Goal: Task Accomplishment & Management: Complete application form

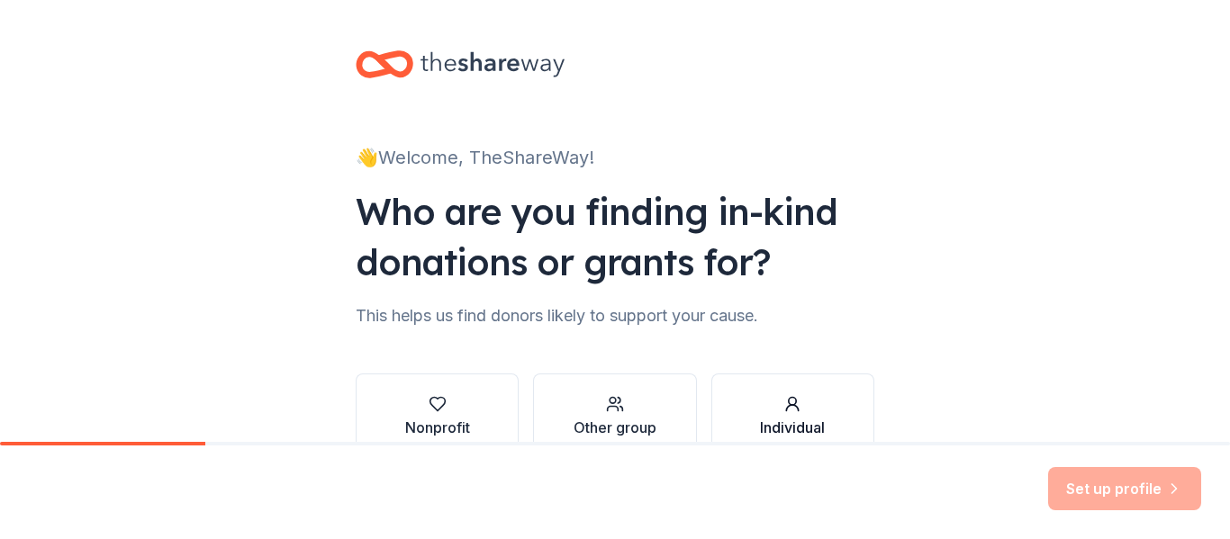
click at [778, 418] on div "Individual" at bounding box center [792, 428] width 65 height 22
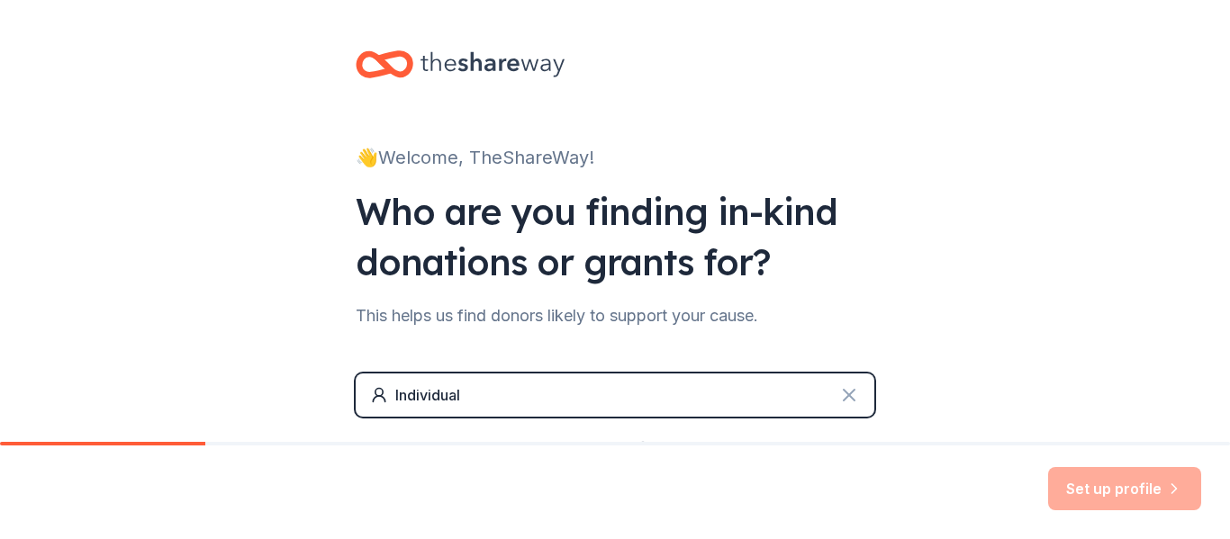
click at [843, 403] on icon at bounding box center [849, 396] width 22 height 22
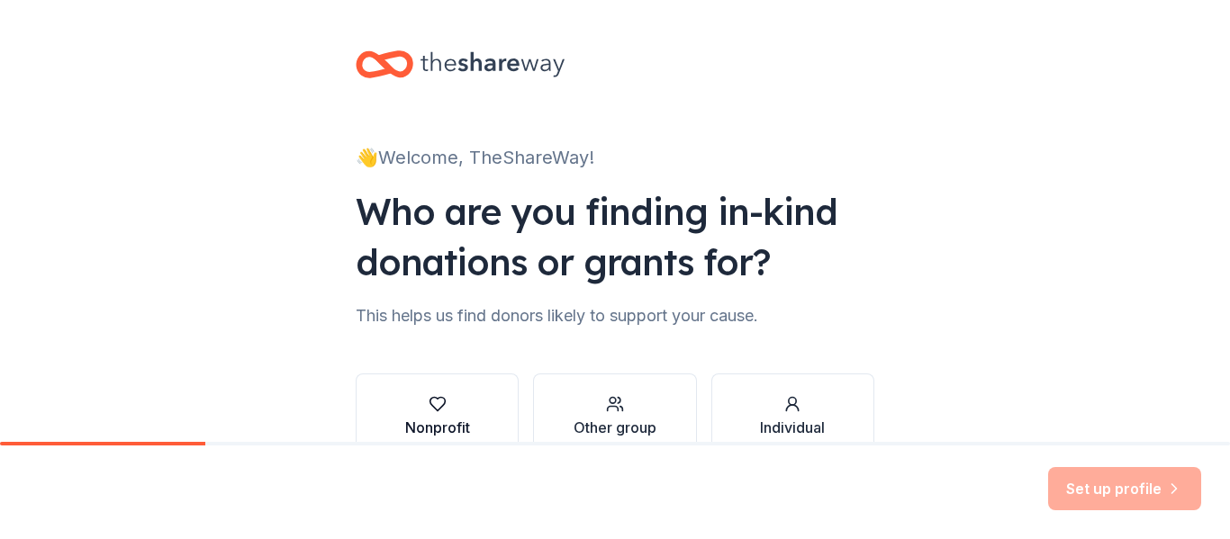
click at [454, 418] on div "Nonprofit" at bounding box center [437, 428] width 65 height 22
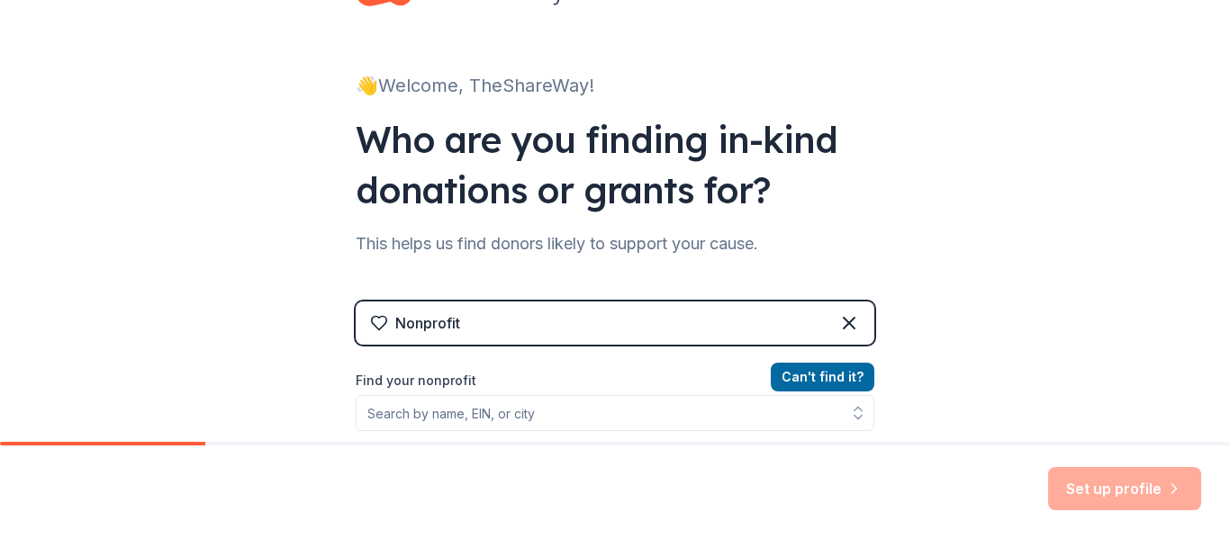
scroll to position [180, 0]
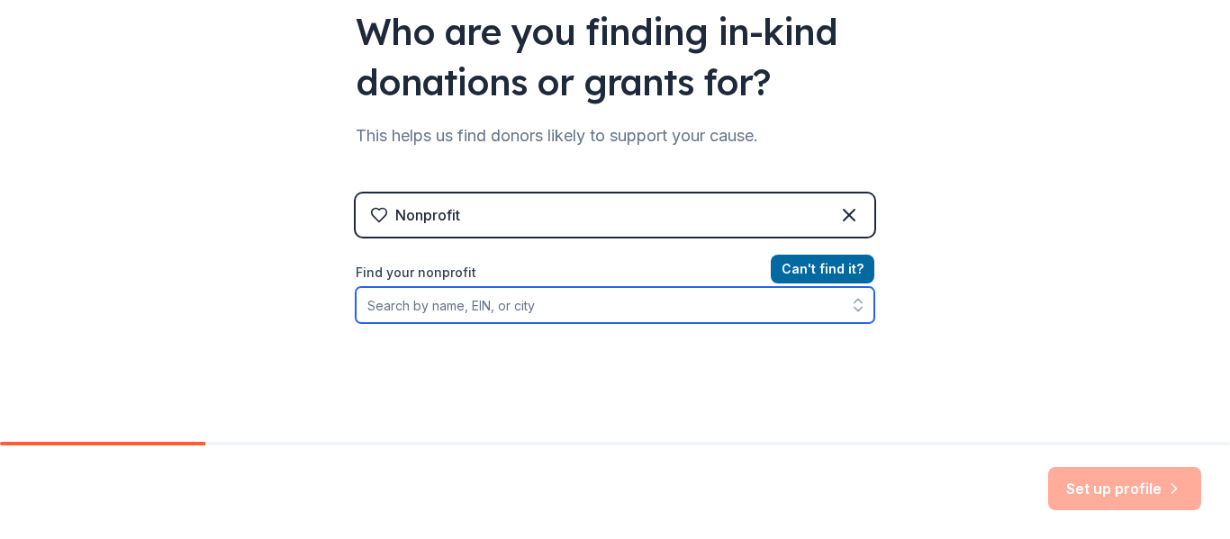
click at [530, 300] on input "Find your nonprofit" at bounding box center [615, 305] width 519 height 36
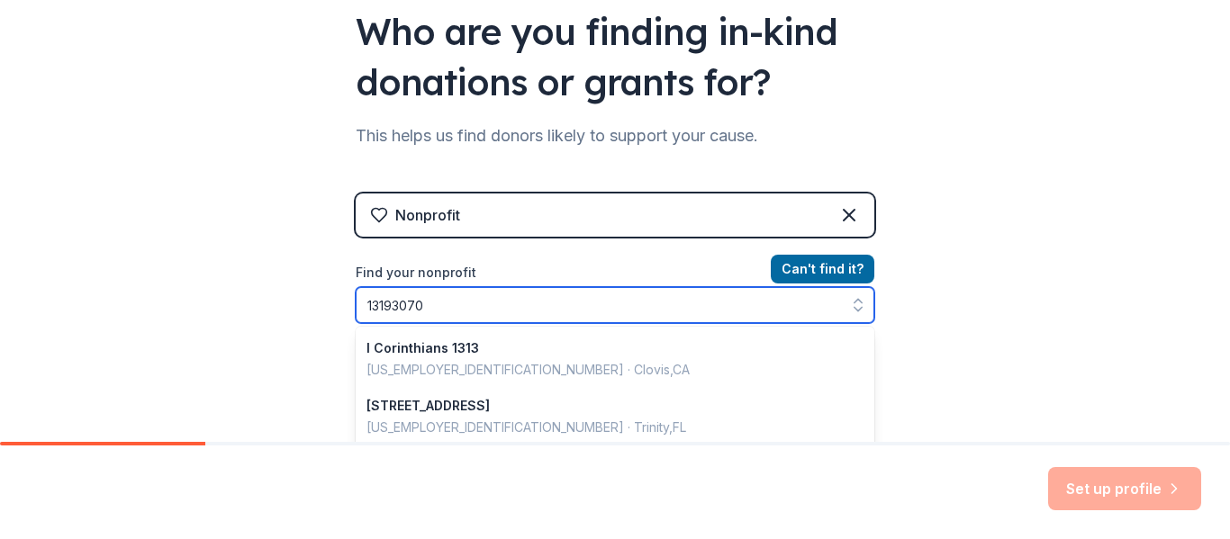
type input "131930701"
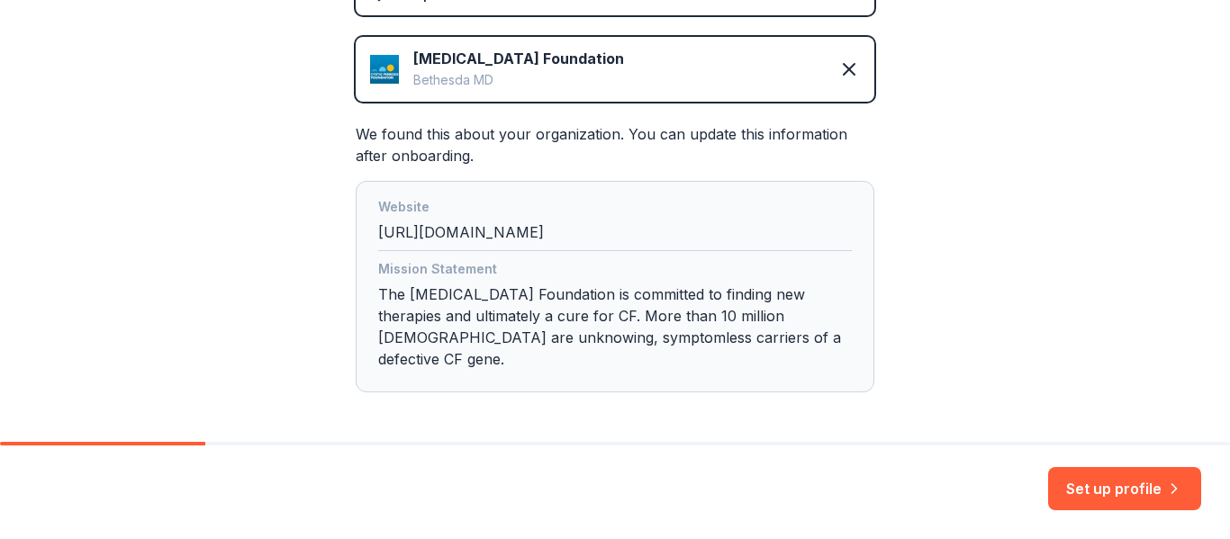
scroll to position [453, 0]
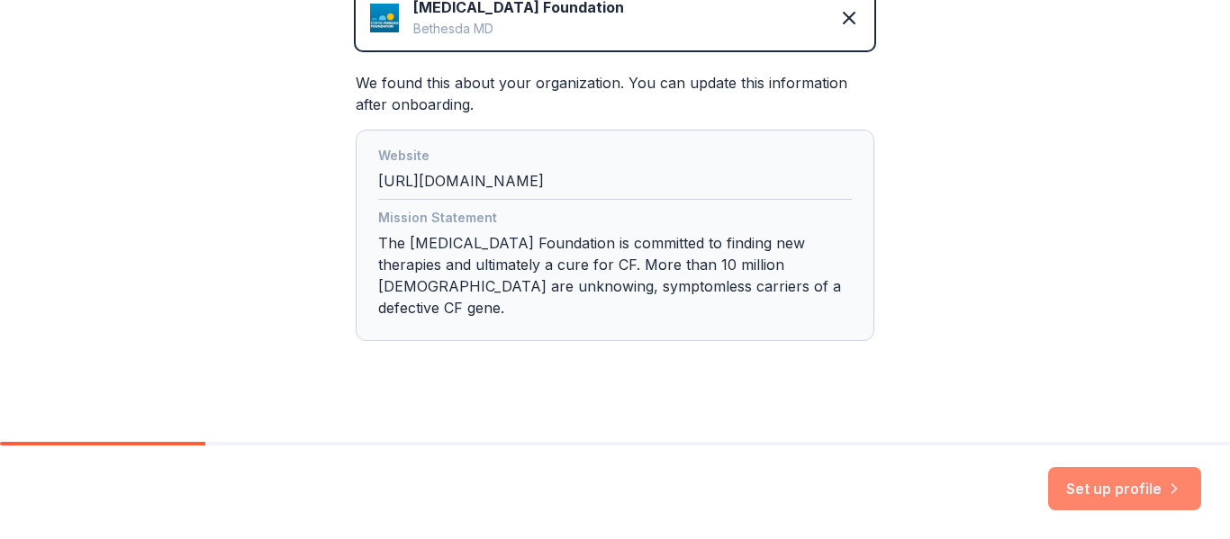
click at [1135, 480] on button "Set up profile" at bounding box center [1124, 488] width 153 height 43
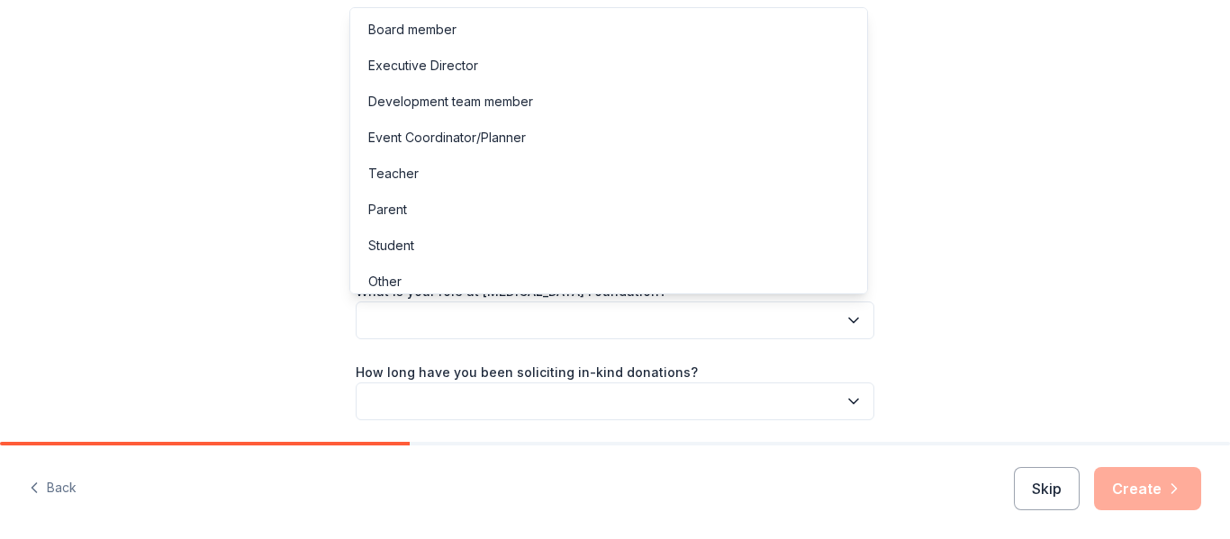
click at [626, 310] on button "button" at bounding box center [615, 321] width 519 height 38
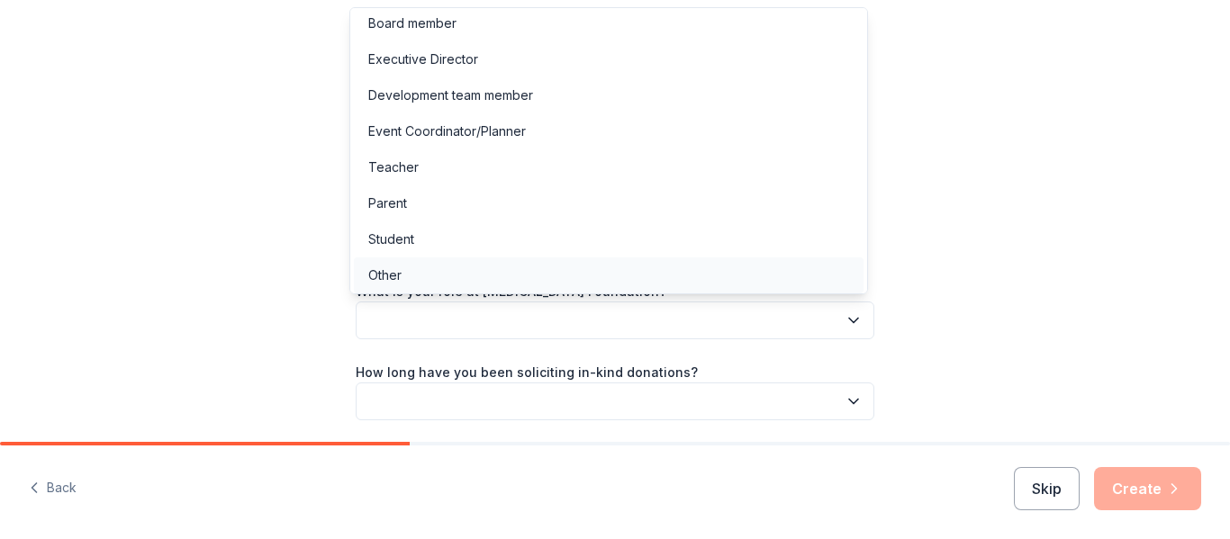
click at [390, 288] on div "Other" at bounding box center [609, 276] width 510 height 36
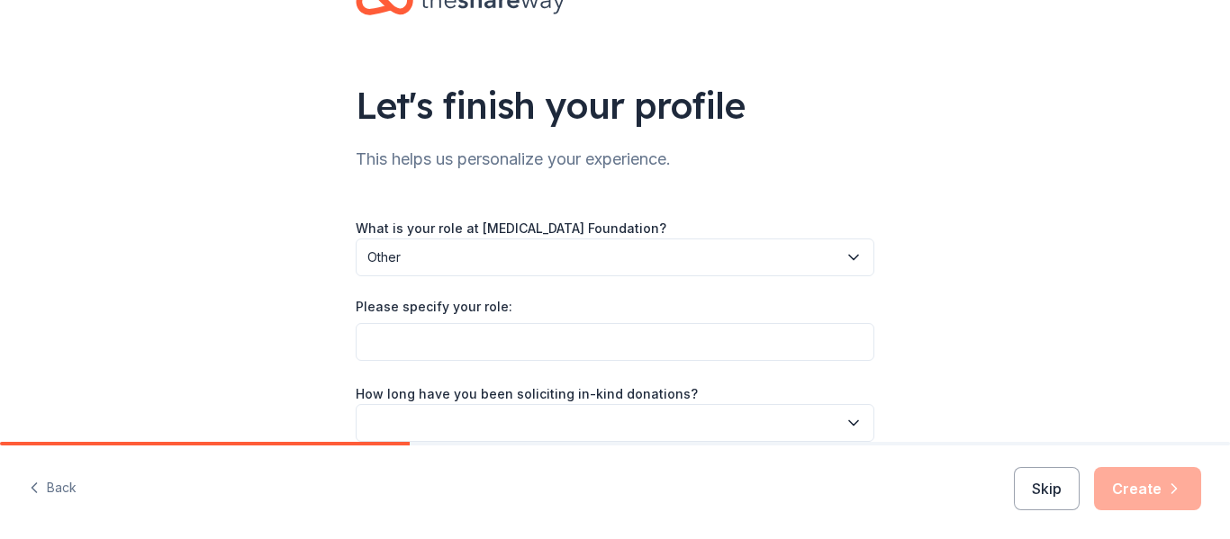
scroll to position [90, 0]
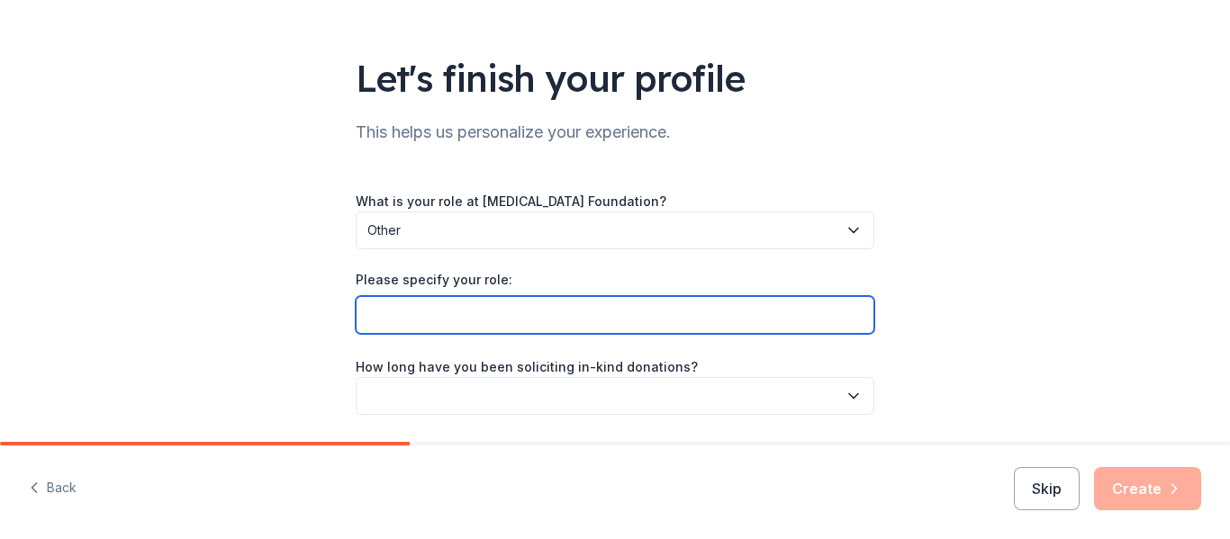
click at [430, 321] on input "Please specify your role:" at bounding box center [615, 315] width 519 height 38
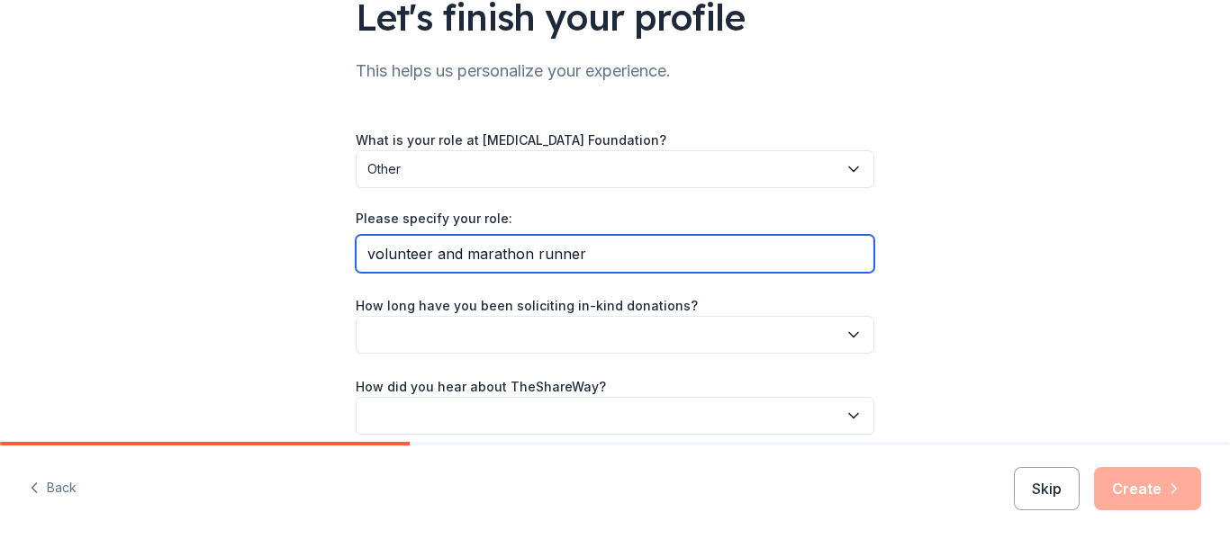
scroll to position [231, 0]
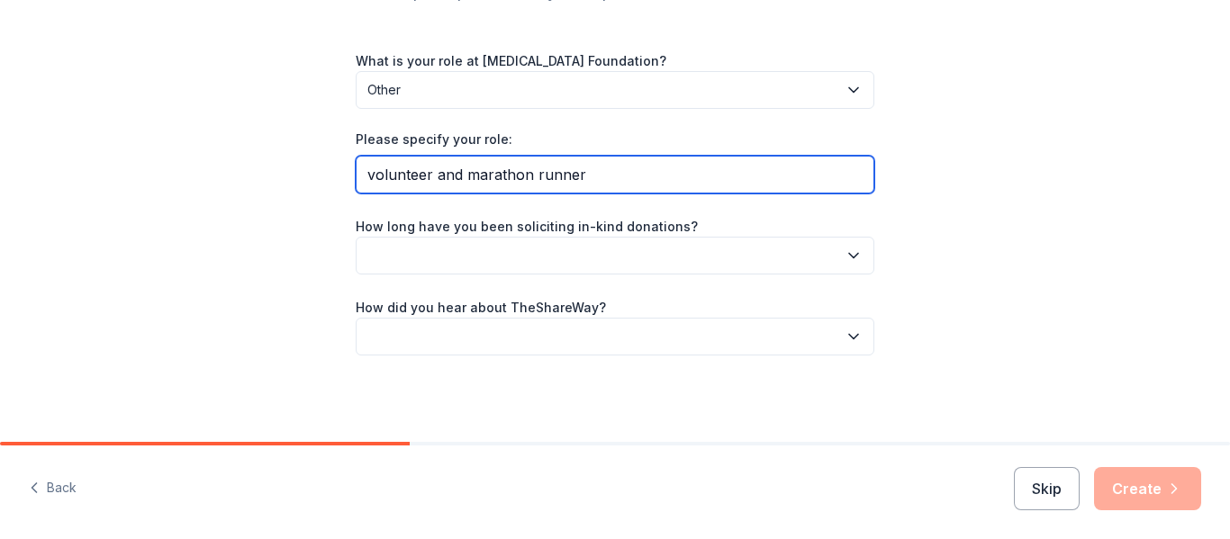
type input "volunteer and marathon runner"
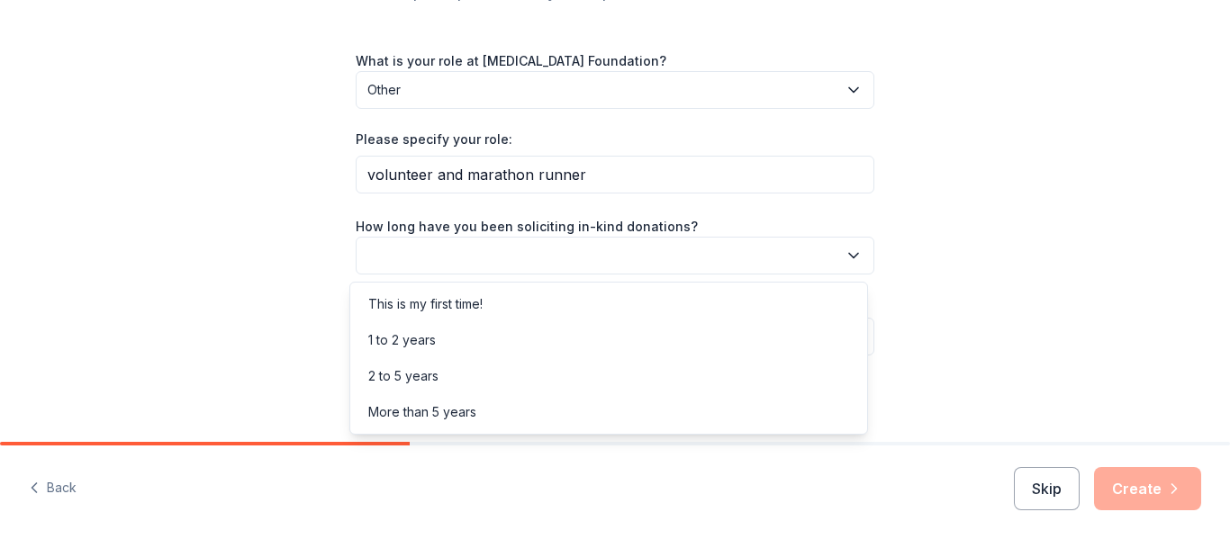
click at [417, 257] on button "button" at bounding box center [615, 256] width 519 height 38
click at [416, 335] on div "1 to 2 years" at bounding box center [402, 341] width 68 height 22
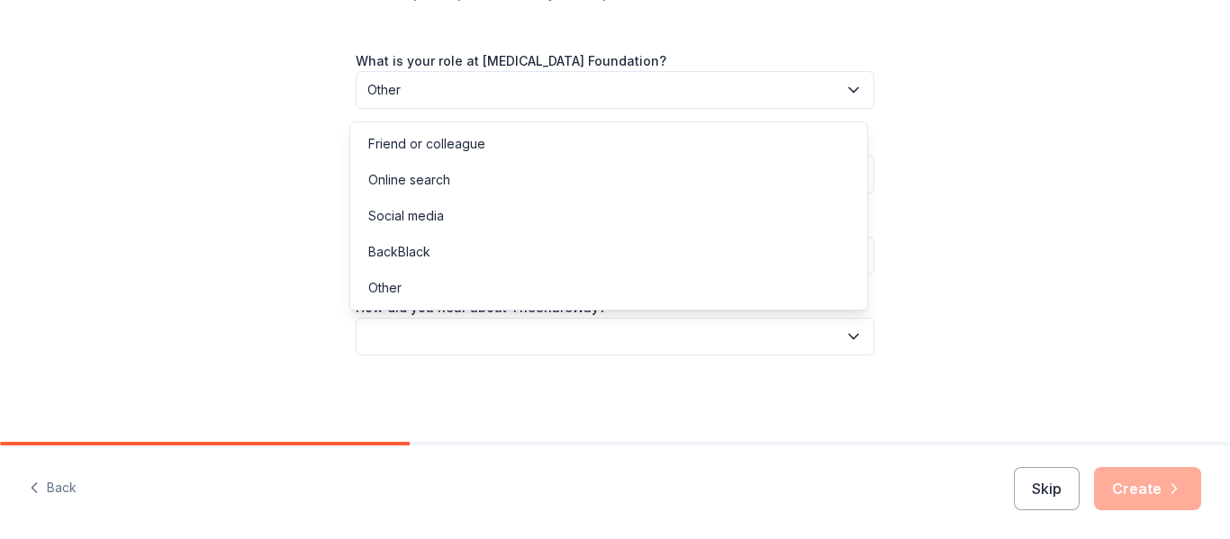
click at [418, 333] on button "button" at bounding box center [615, 337] width 519 height 38
click at [403, 292] on div "Other" at bounding box center [609, 288] width 510 height 36
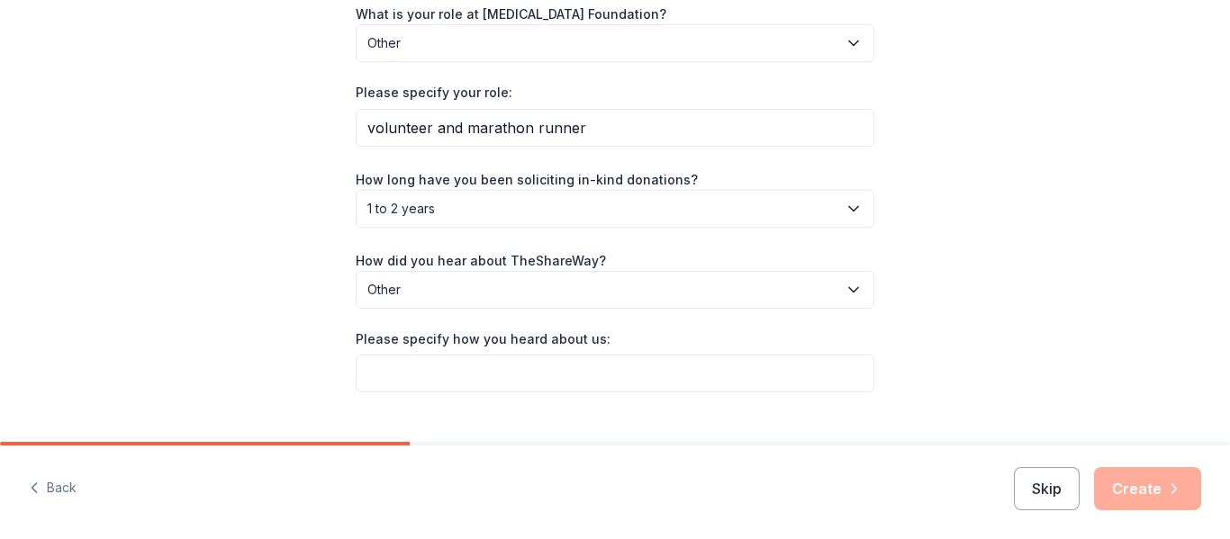
scroll to position [314, 0]
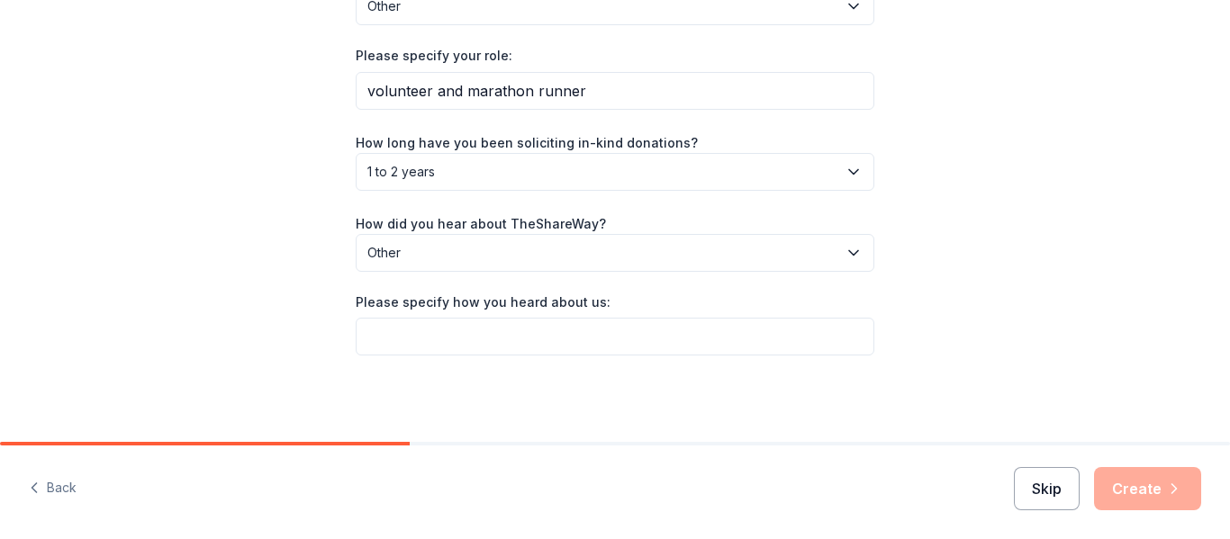
click at [1055, 494] on button "Skip" at bounding box center [1047, 488] width 66 height 43
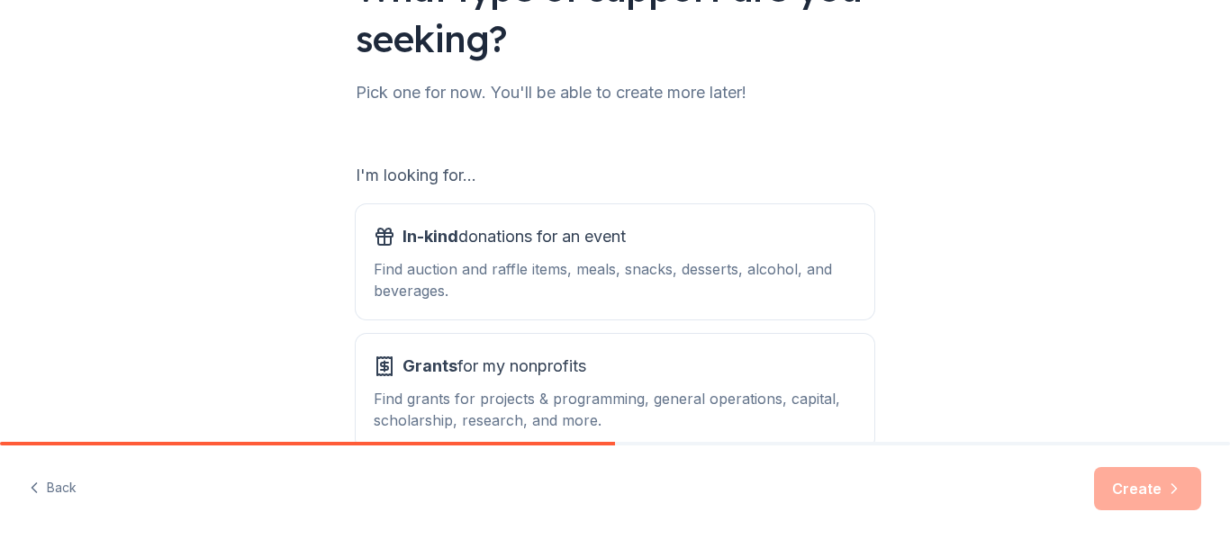
scroll to position [270, 0]
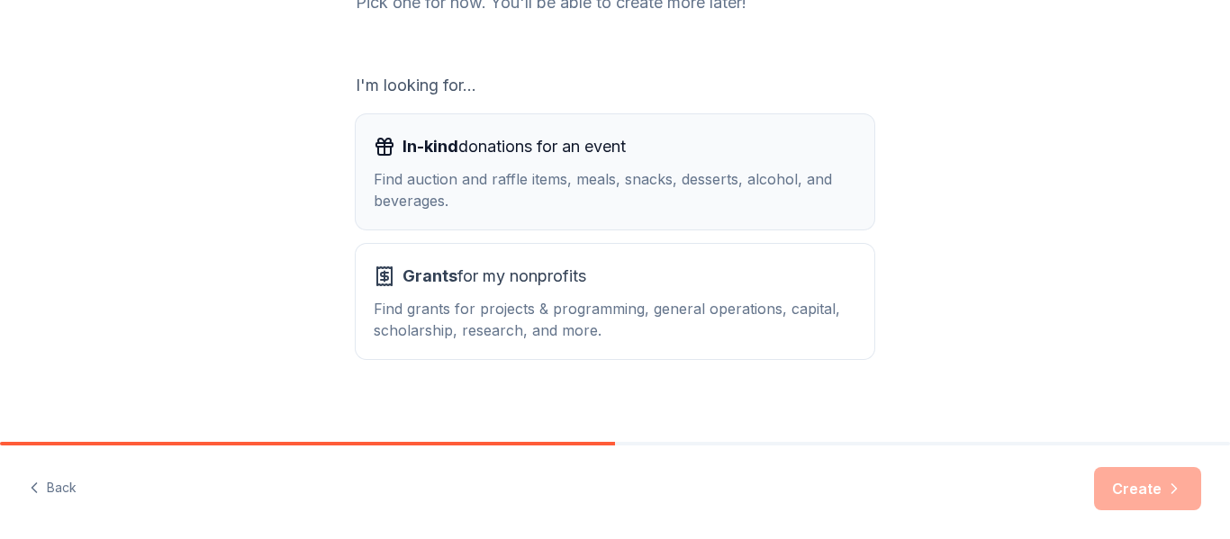
click at [571, 187] on div "Find auction and raffle items, meals, snacks, desserts, alcohol, and beverages." at bounding box center [615, 189] width 483 height 43
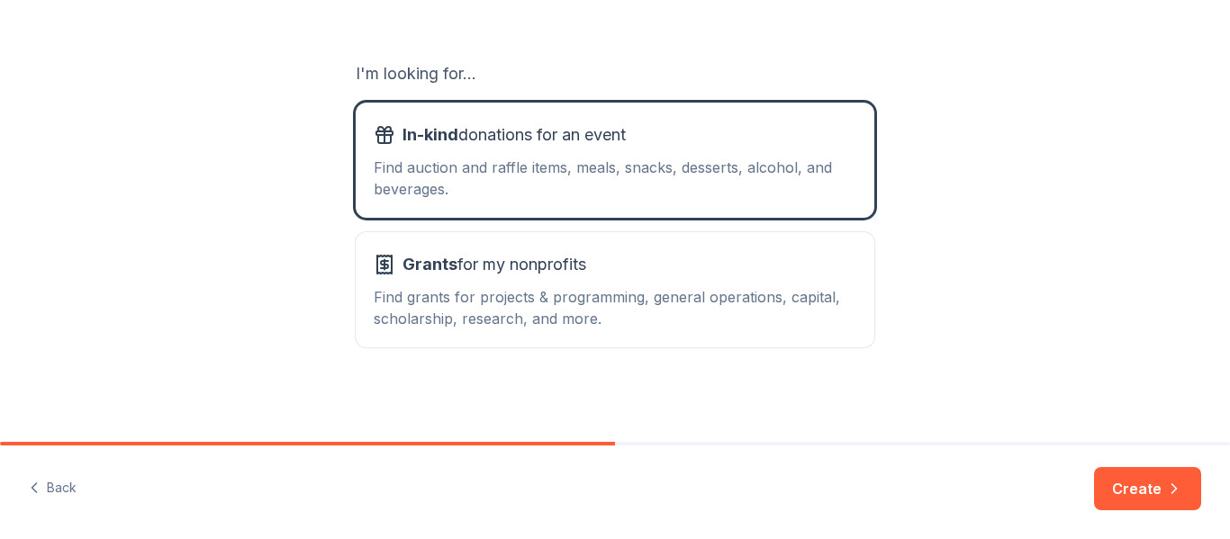
scroll to position [285, 0]
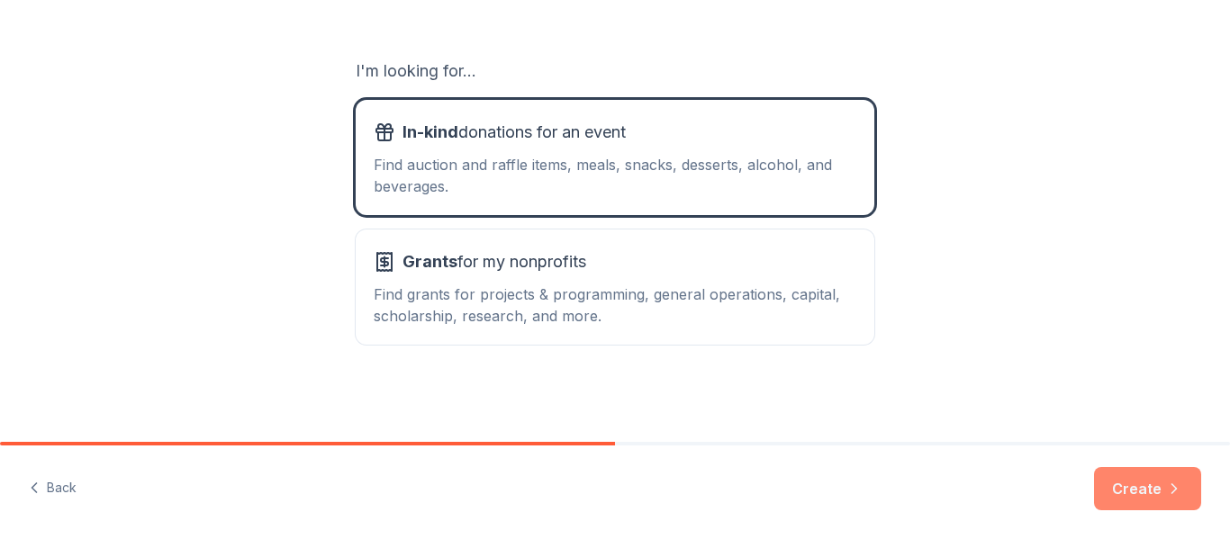
click at [1143, 481] on button "Create" at bounding box center [1147, 488] width 107 height 43
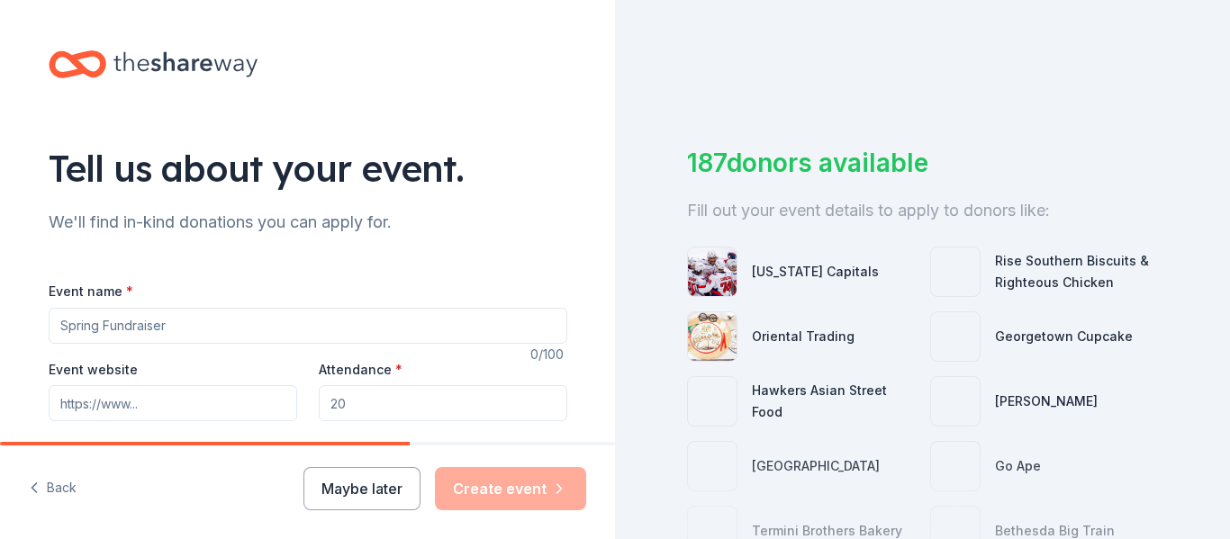
scroll to position [90, 0]
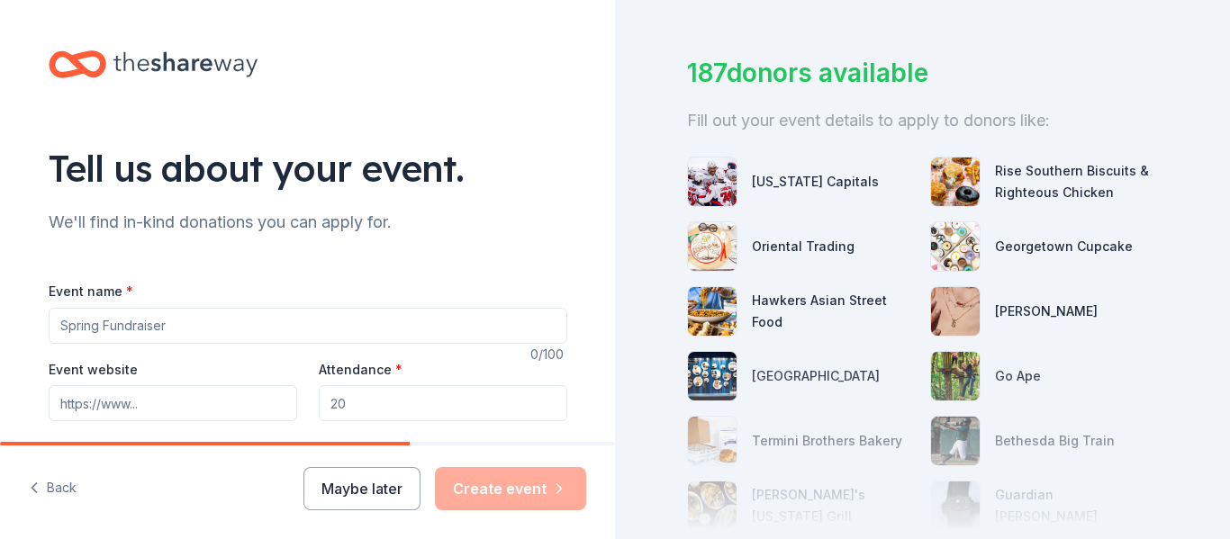
click at [161, 331] on input "Event name *" at bounding box center [308, 326] width 519 height 36
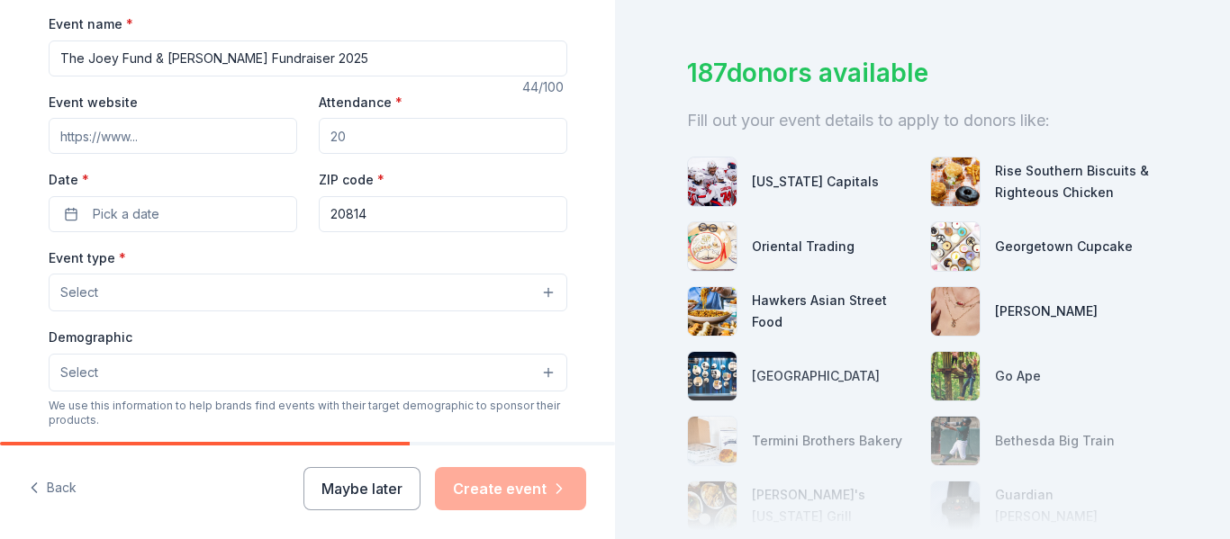
scroll to position [270, 0]
type input "The Joey Fund & [PERSON_NAME] Fundraiser 2025"
click at [360, 138] on input "Attendance *" at bounding box center [443, 133] width 249 height 36
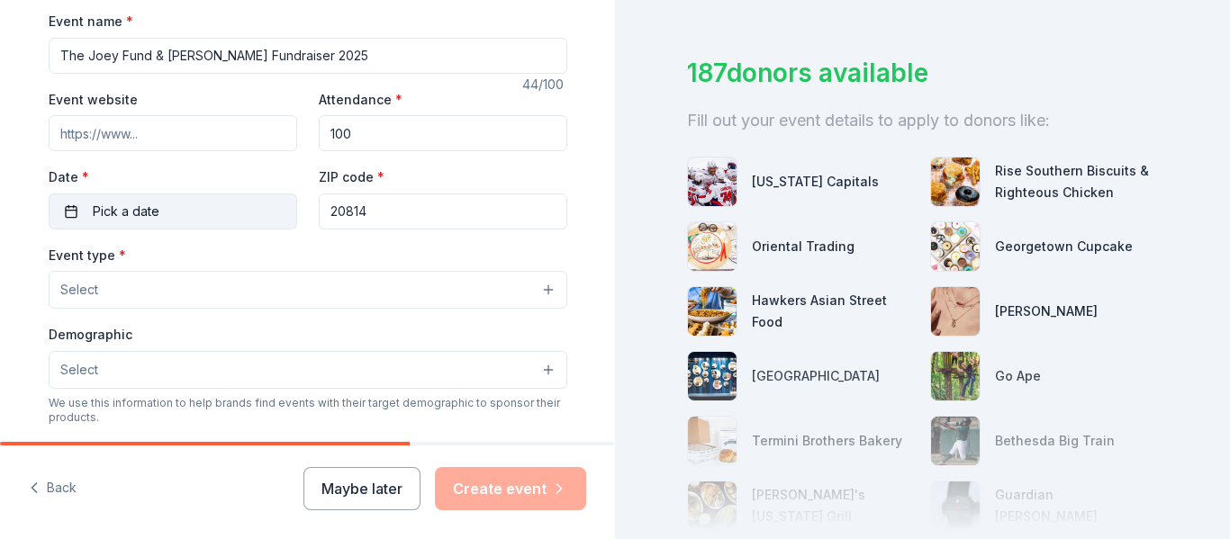
type input "100"
click at [126, 205] on span "Pick a date" at bounding box center [126, 212] width 67 height 22
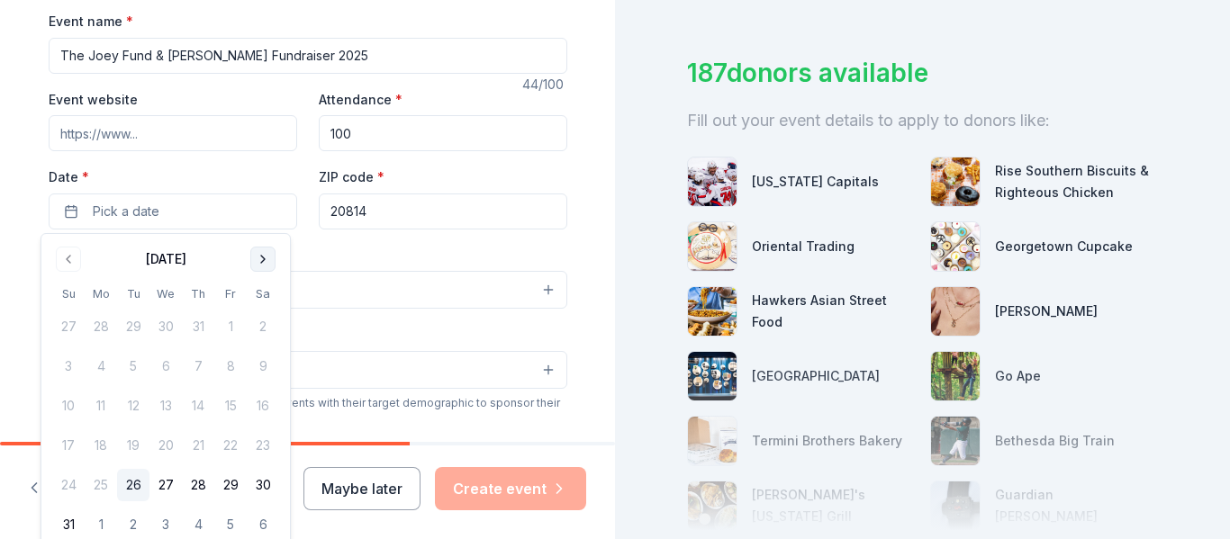
click at [258, 261] on button "Go to next month" at bounding box center [262, 259] width 25 height 25
click at [258, 262] on button "Go to next month" at bounding box center [262, 259] width 25 height 25
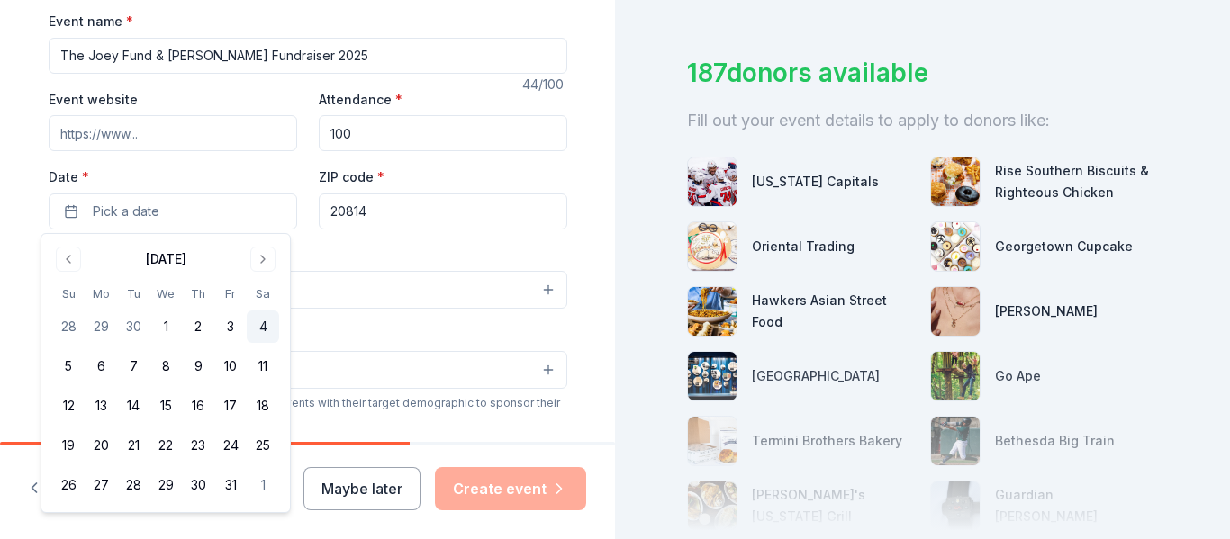
click at [264, 328] on button "4" at bounding box center [263, 327] width 32 height 32
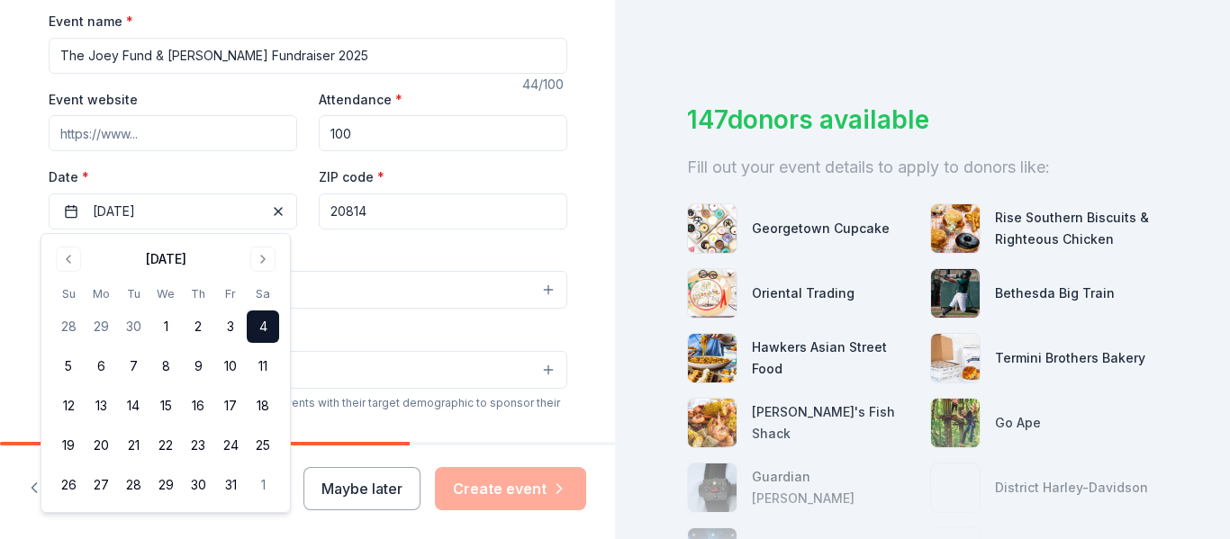
scroll to position [90, 0]
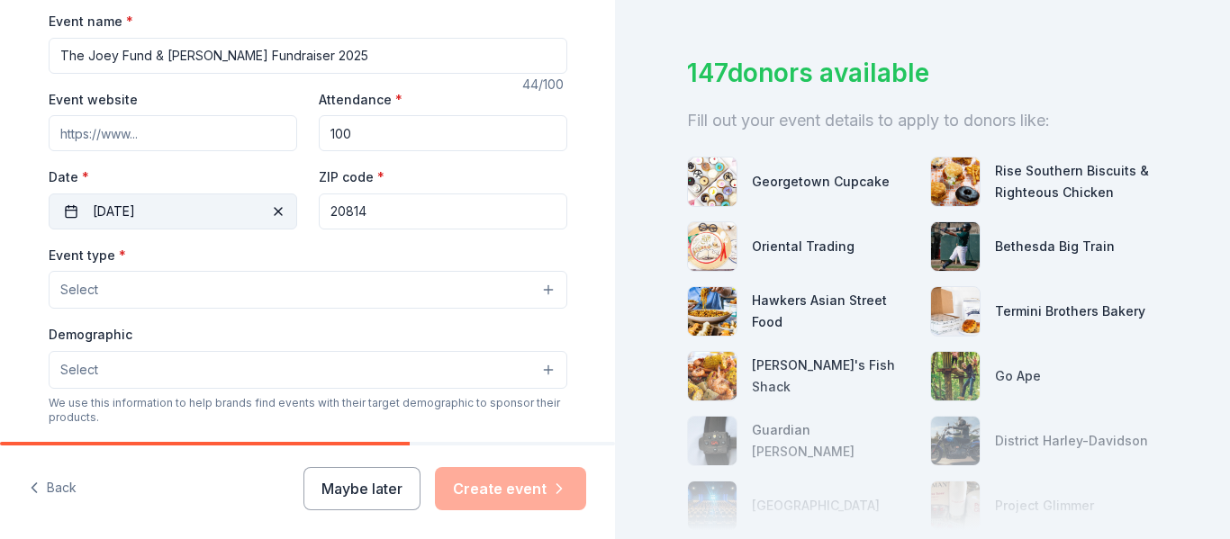
drag, startPoint x: 367, startPoint y: 214, endPoint x: 267, endPoint y: 213, distance: 100.9
click at [268, 215] on div "Event website Attendance * 100 Date * [DATE] ZIP code * 20814" at bounding box center [308, 158] width 519 height 141
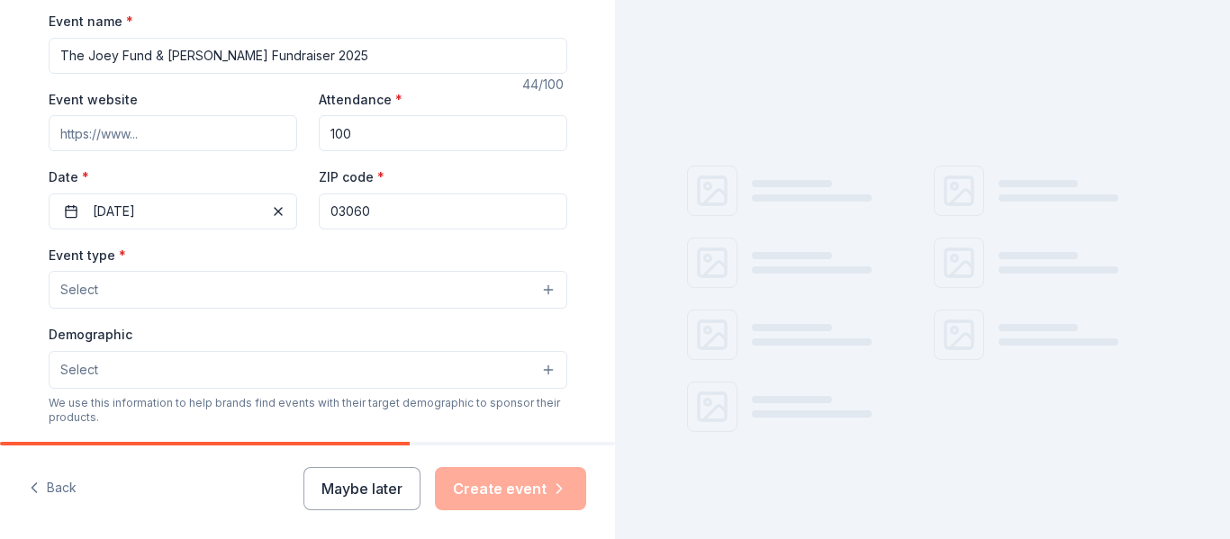
type input "03060"
click at [64, 295] on span "Select" at bounding box center [79, 290] width 38 height 22
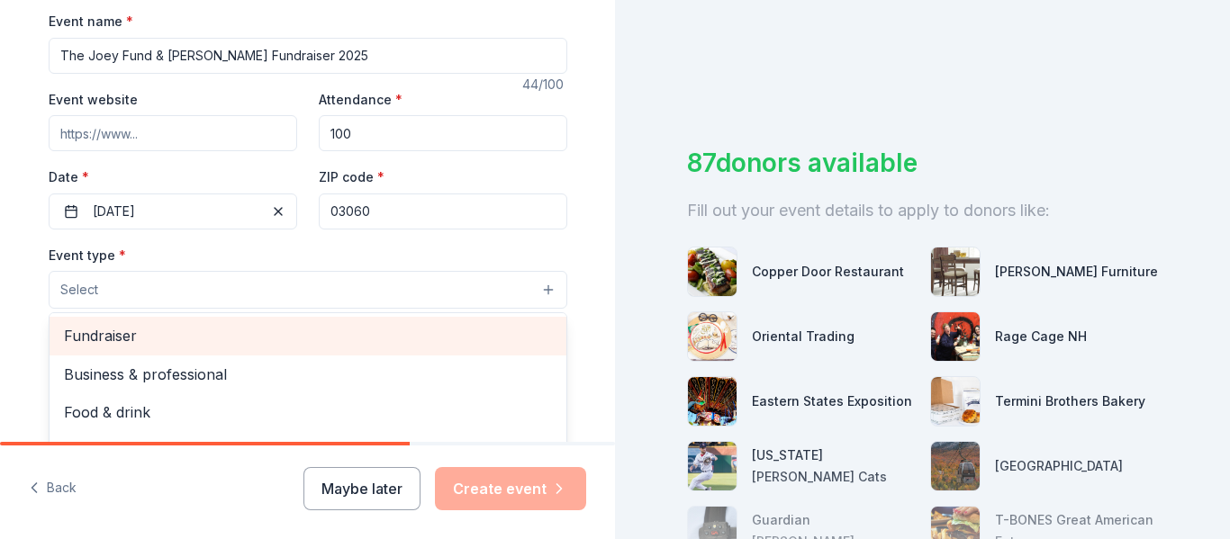
click at [99, 327] on span "Fundraiser" at bounding box center [308, 335] width 488 height 23
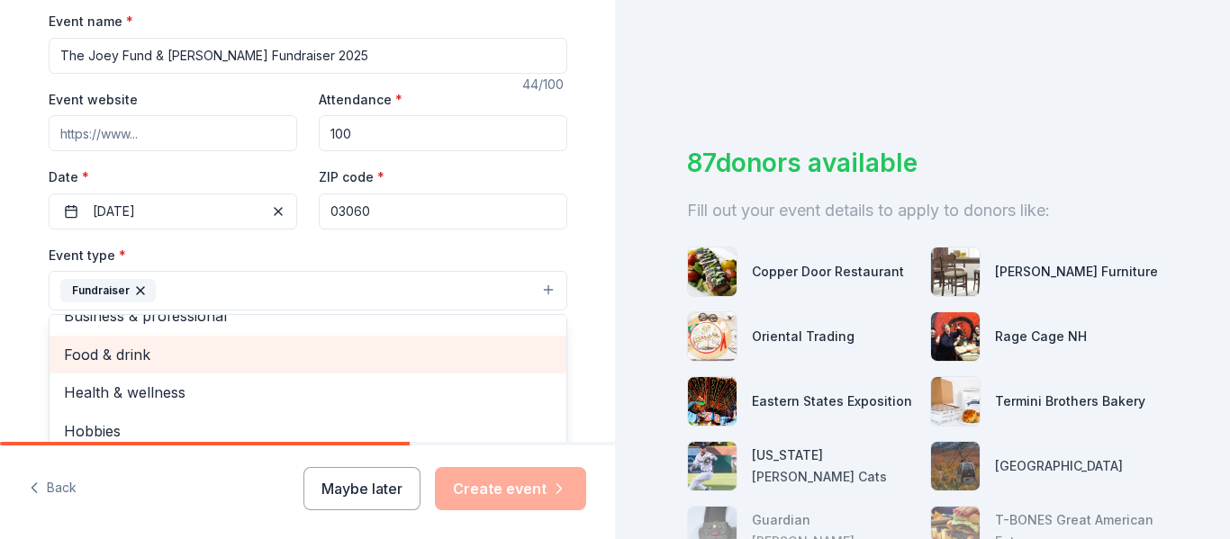
click at [119, 361] on span "Food & drink" at bounding box center [308, 354] width 488 height 23
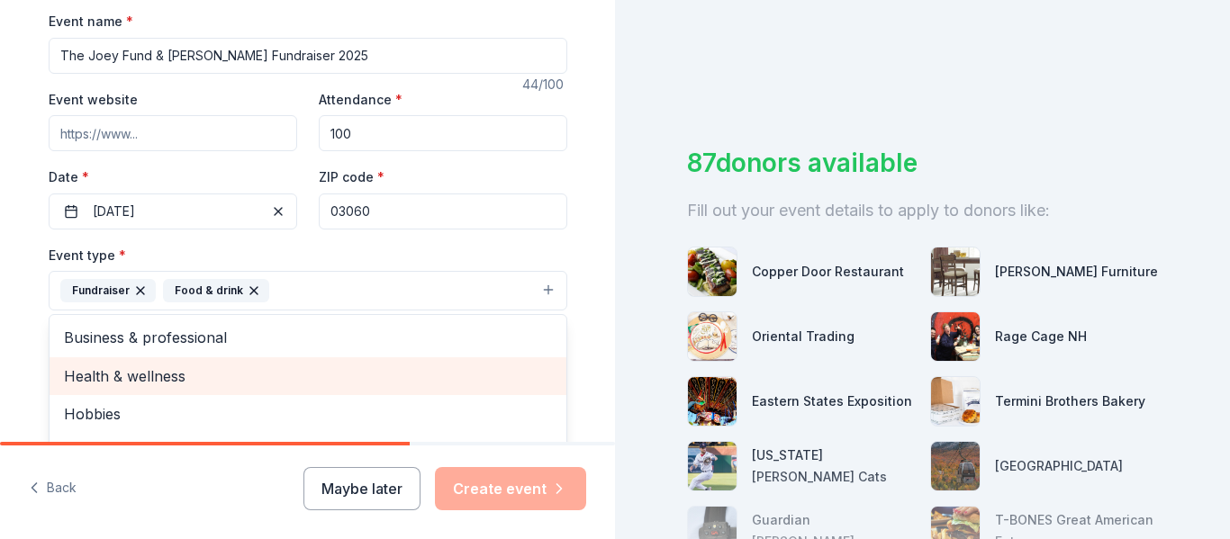
click at [137, 381] on span "Health & wellness" at bounding box center [308, 376] width 488 height 23
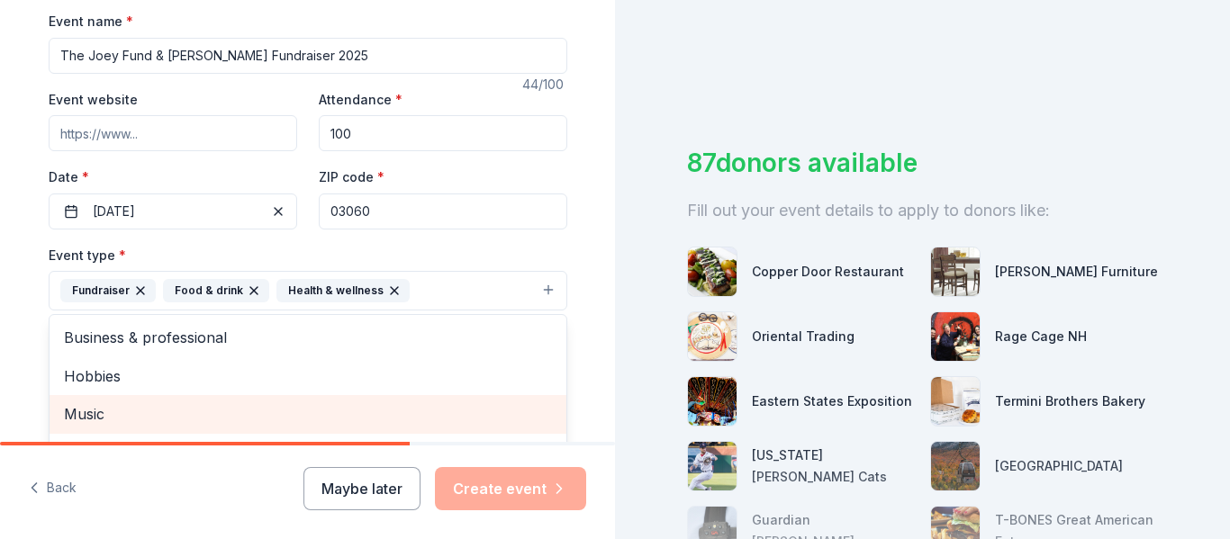
click at [85, 416] on span "Music" at bounding box center [308, 414] width 488 height 23
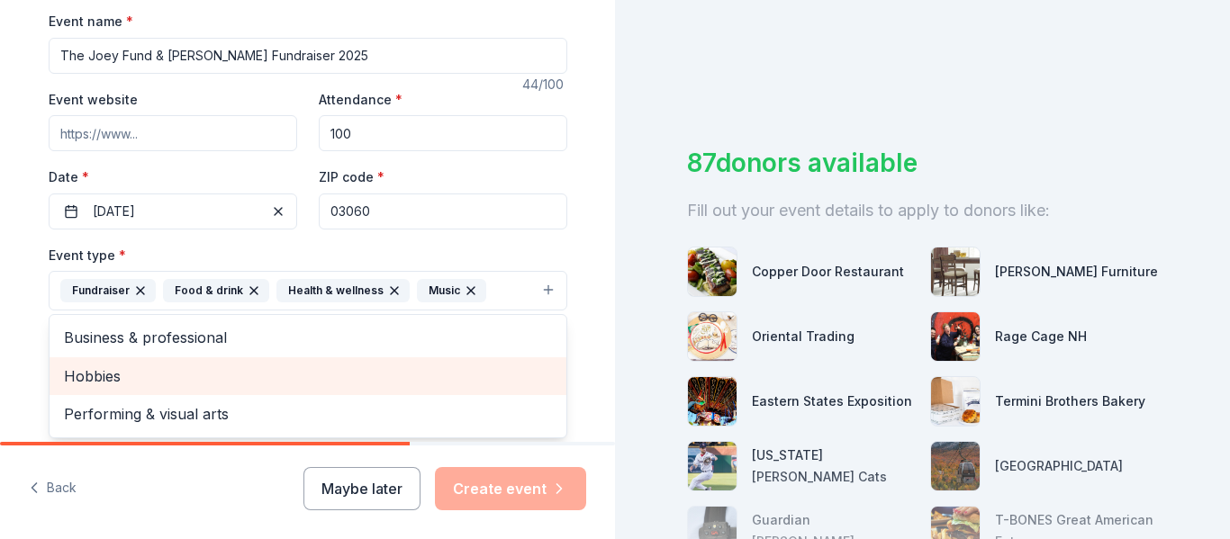
click at [140, 367] on span "Hobbies" at bounding box center [308, 376] width 488 height 23
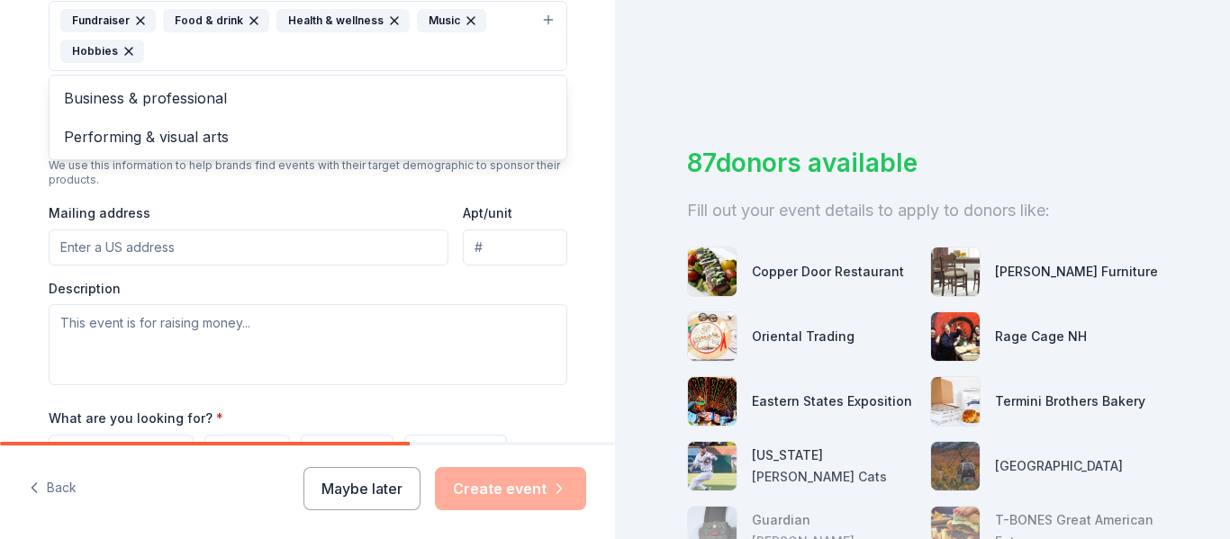
scroll to position [630, 0]
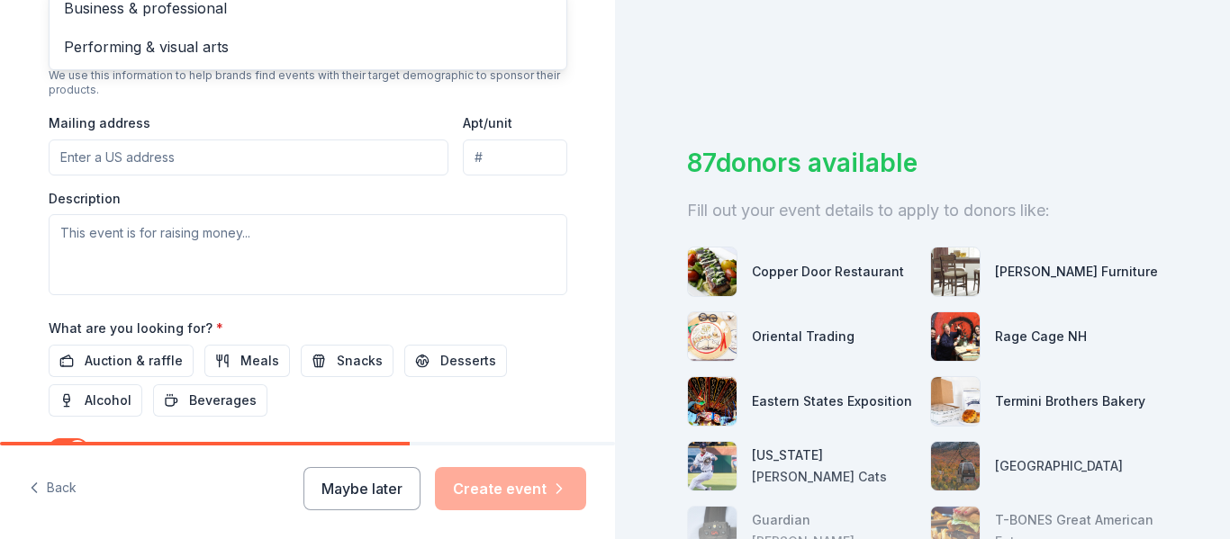
click at [131, 153] on div "Event type * Fundraiser Food & drink Health & wellness Music Hobbies Business &…" at bounding box center [308, 90] width 519 height 412
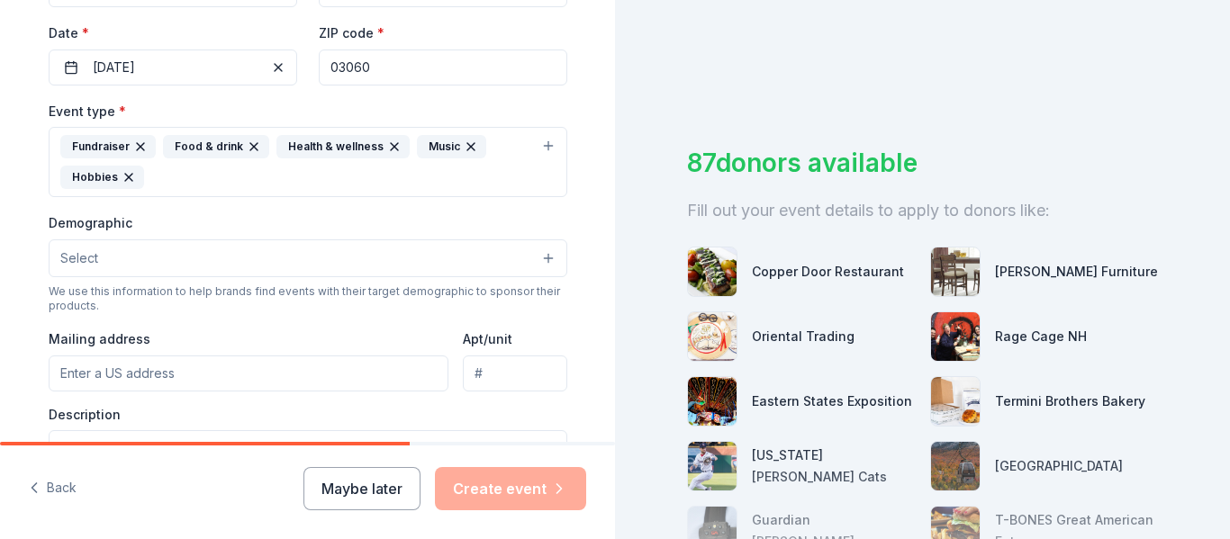
scroll to position [446, 0]
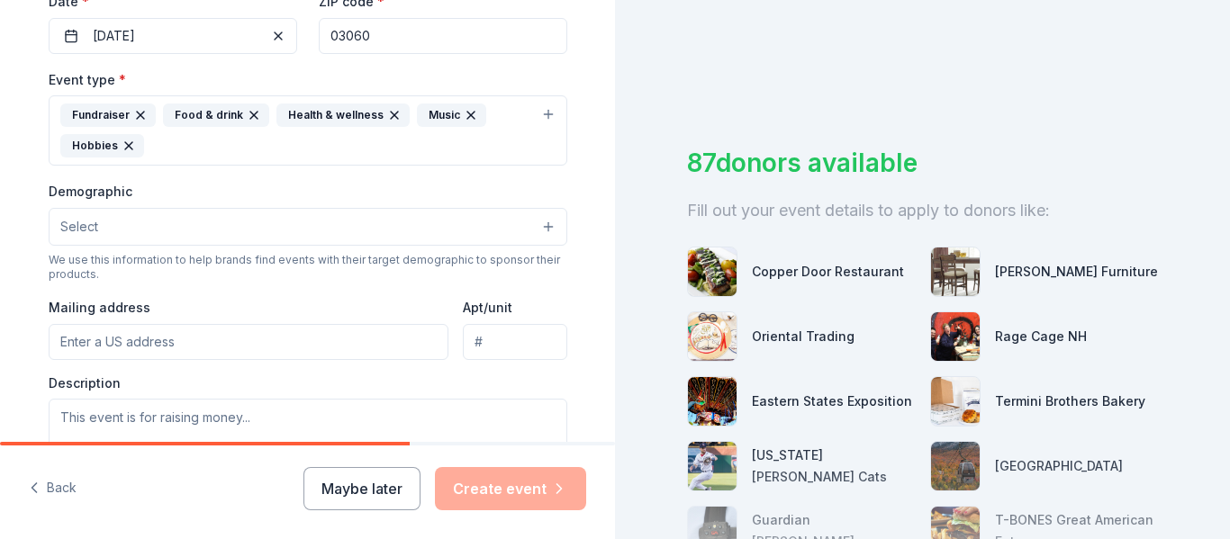
click at [121, 231] on button "Select" at bounding box center [308, 227] width 519 height 38
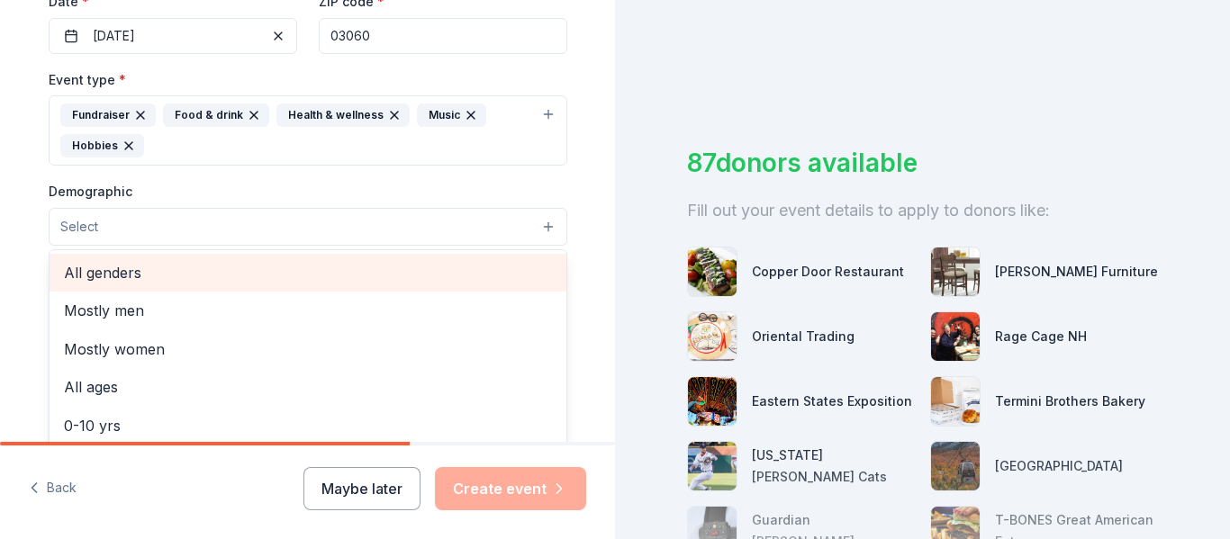
click at [103, 275] on span "All genders" at bounding box center [308, 272] width 488 height 23
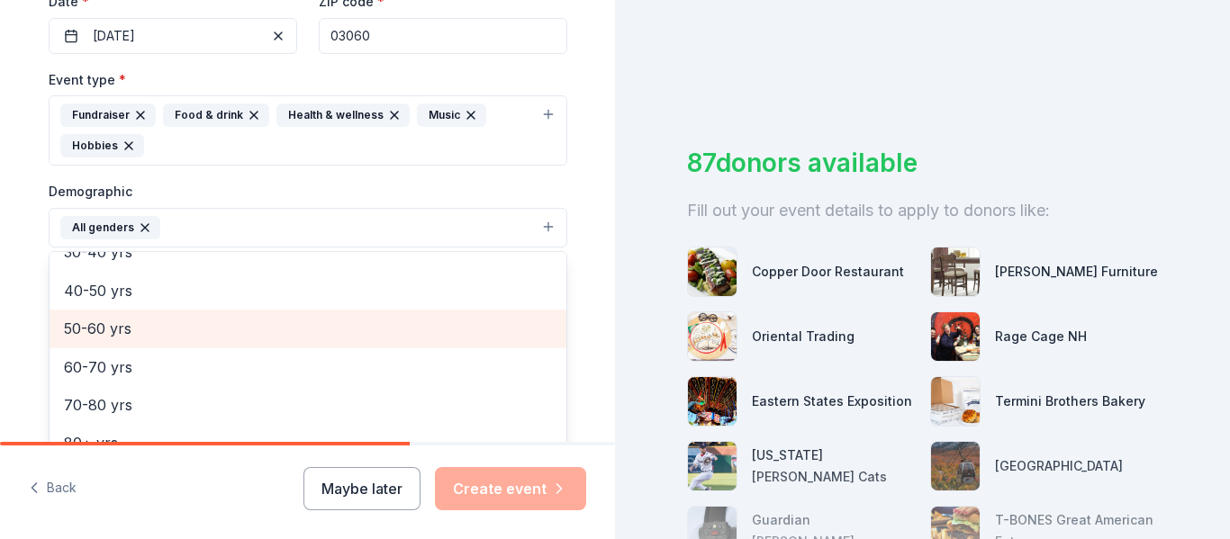
scroll to position [0, 0]
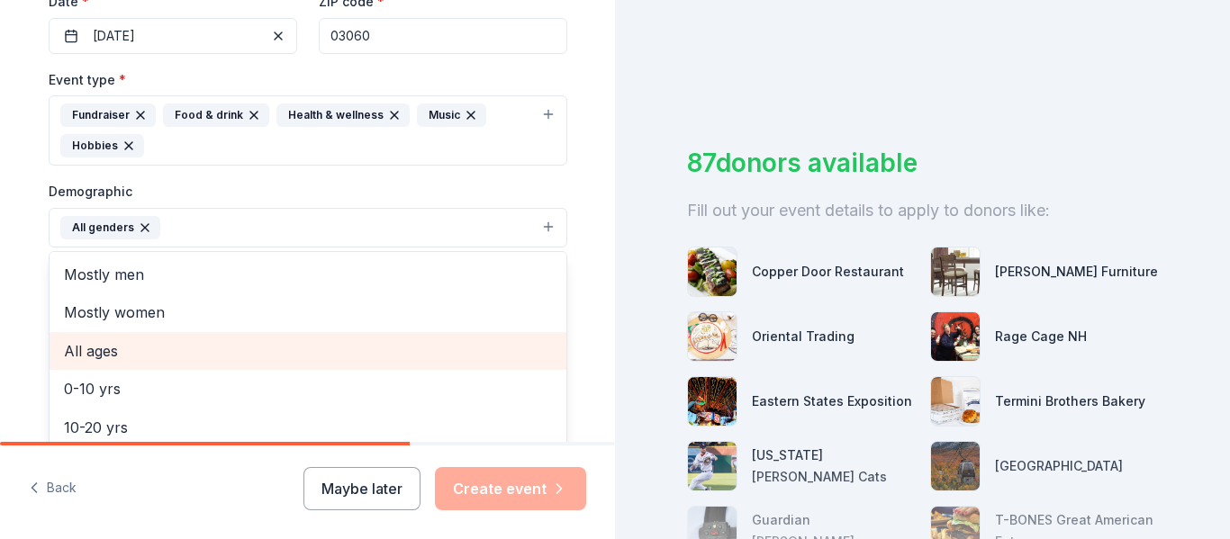
click at [147, 355] on span "All ages" at bounding box center [308, 350] width 488 height 23
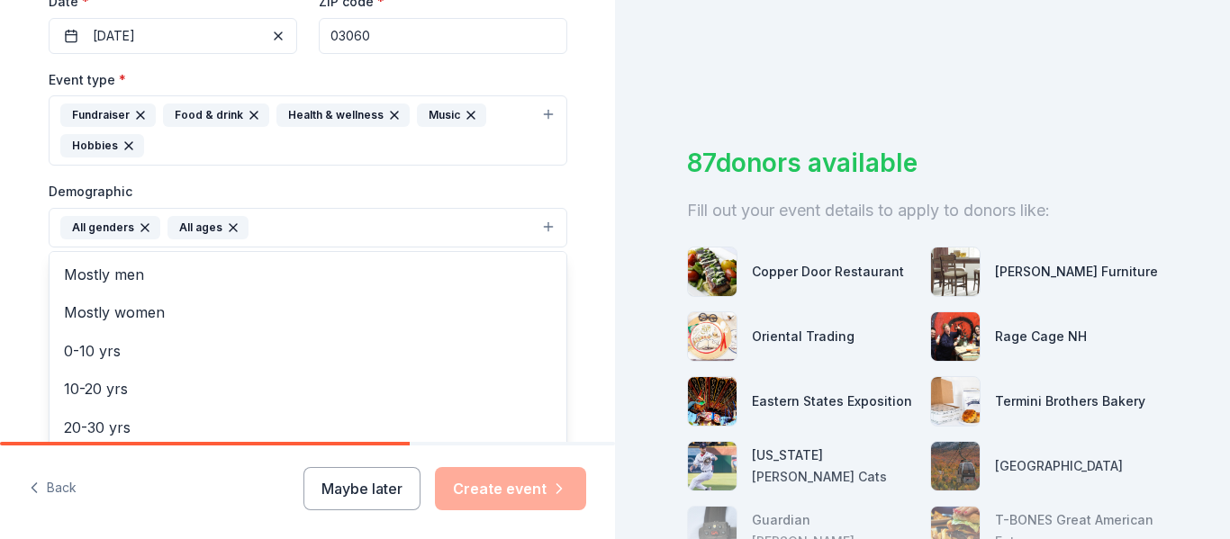
click at [581, 259] on div "Tell us about your event. We'll find in-kind donations you can apply for. Event…" at bounding box center [308, 170] width 576 height 1233
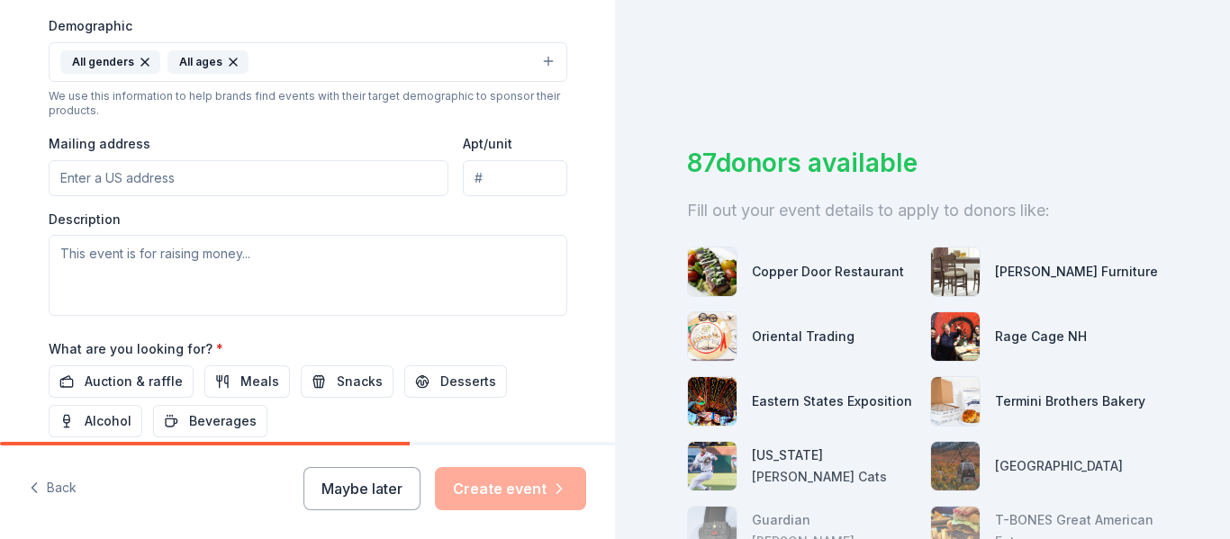
scroll to position [626, 0]
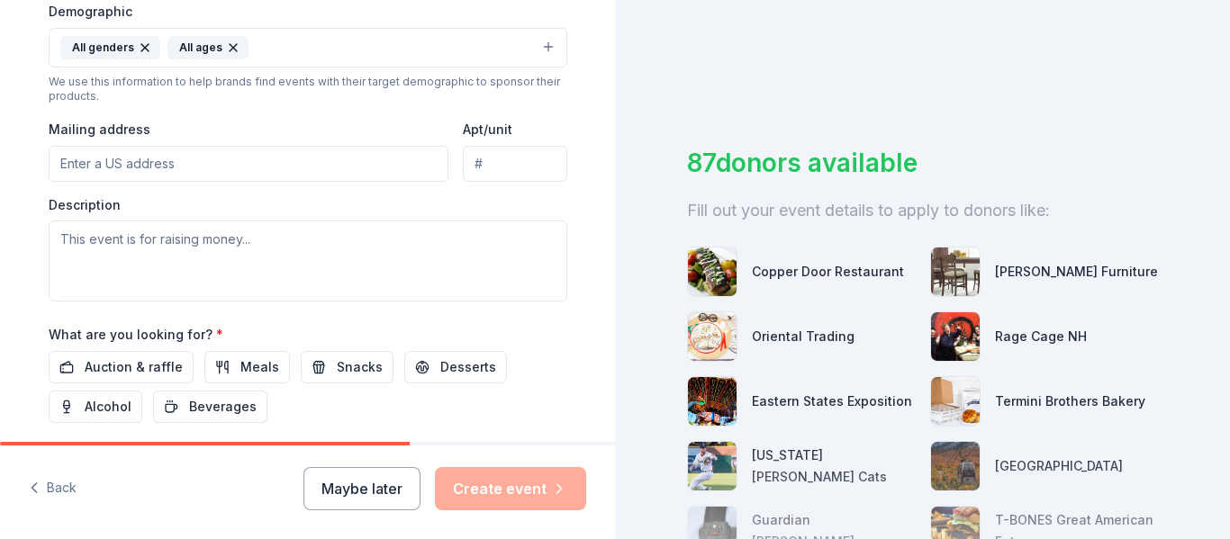
click at [95, 164] on input "Mailing address" at bounding box center [249, 164] width 401 height 36
type input "[STREET_ADDRESS][PERSON_NAME]"
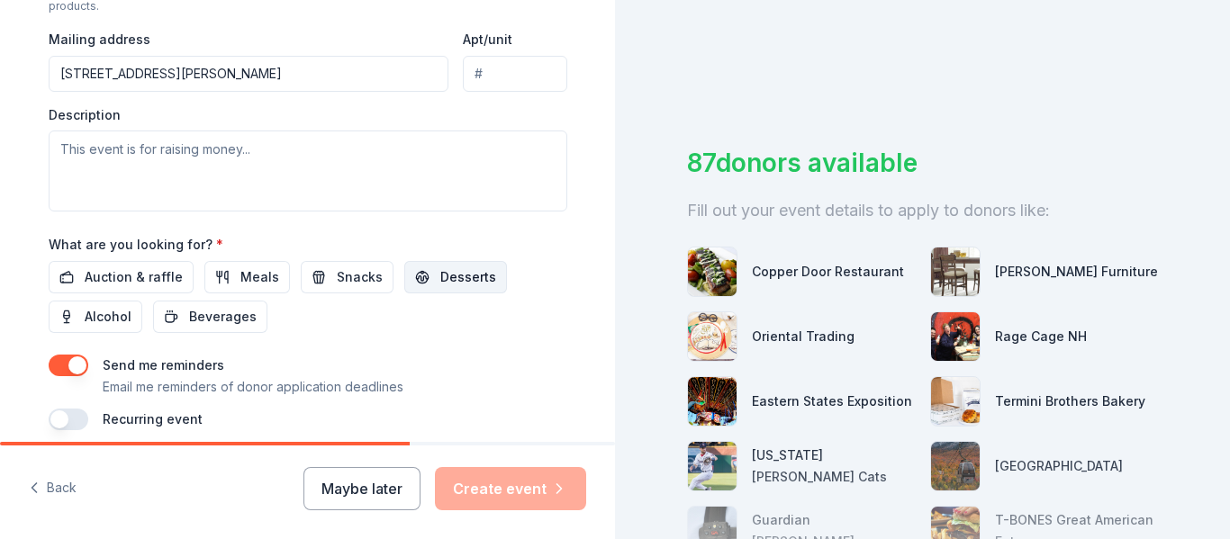
scroll to position [791, 0]
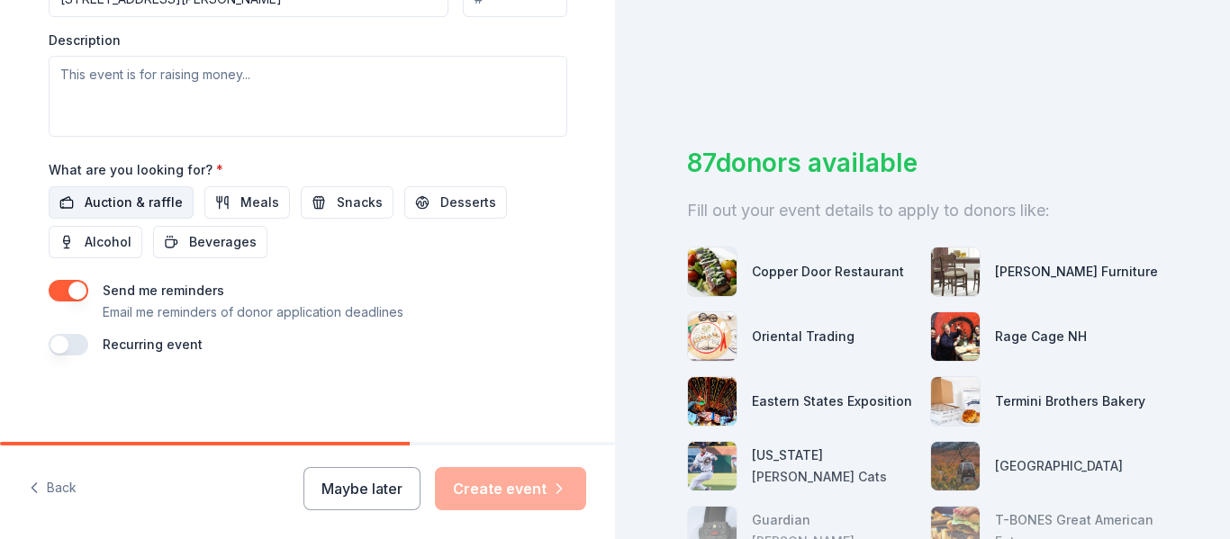
click at [149, 207] on span "Auction & raffle" at bounding box center [134, 203] width 98 height 22
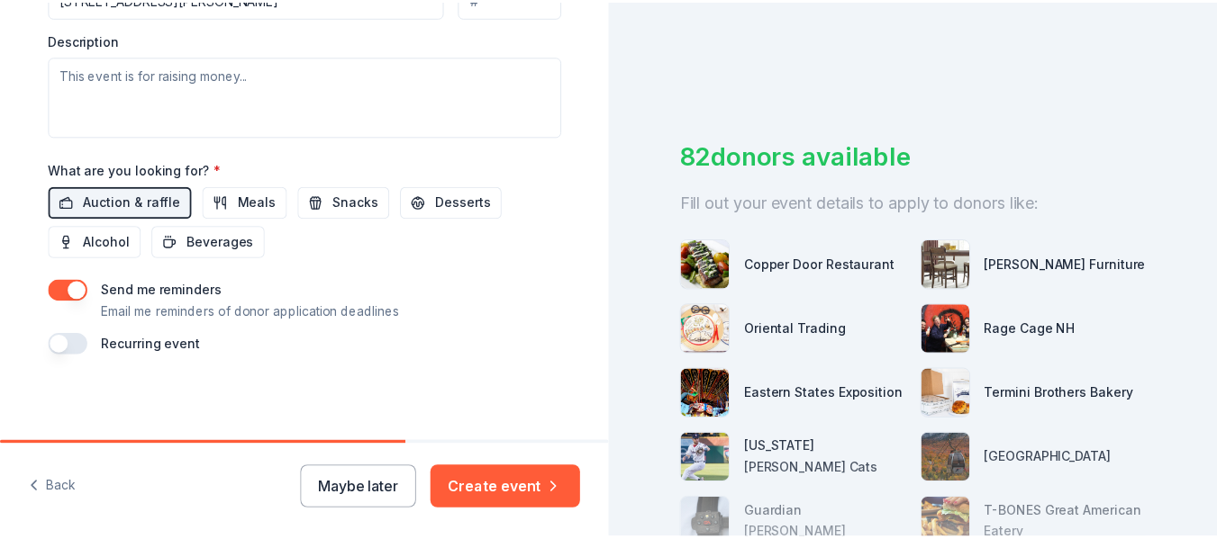
scroll to position [0, 0]
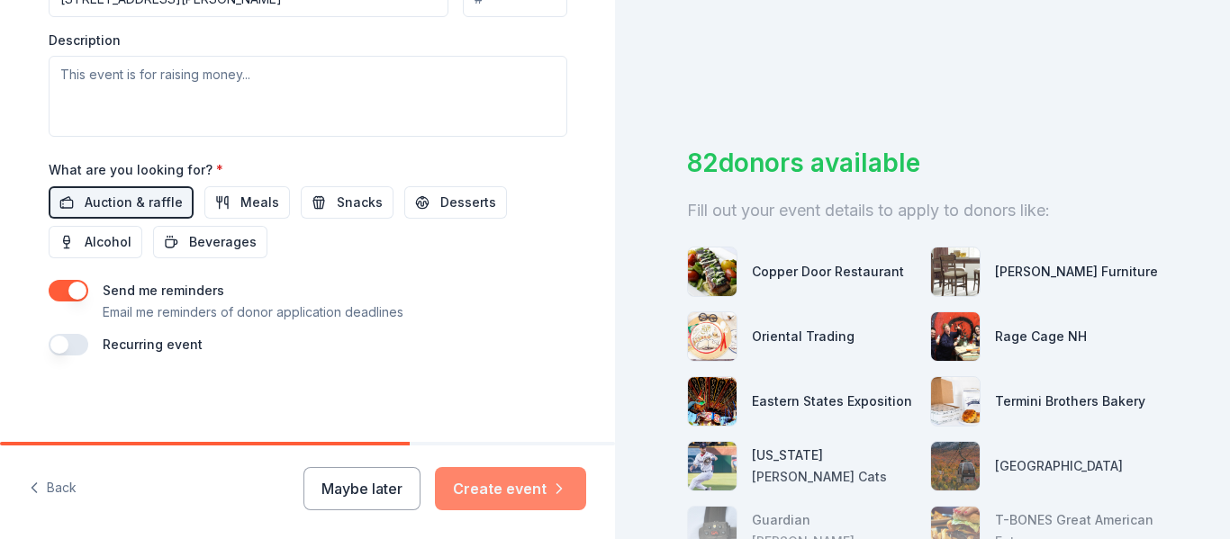
click at [533, 490] on button "Create event" at bounding box center [510, 488] width 151 height 43
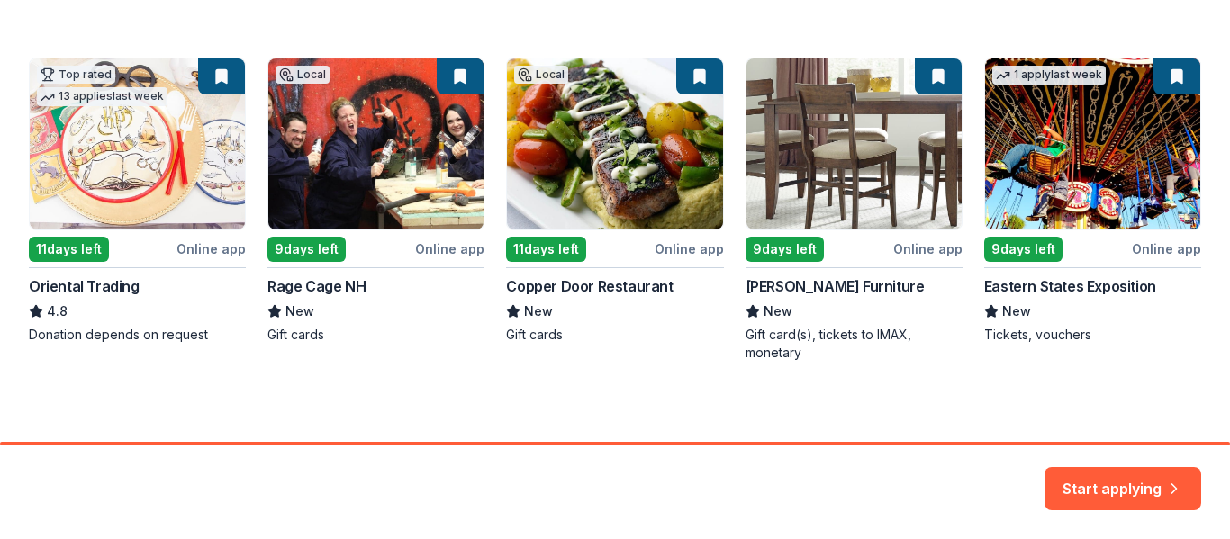
scroll to position [315, 0]
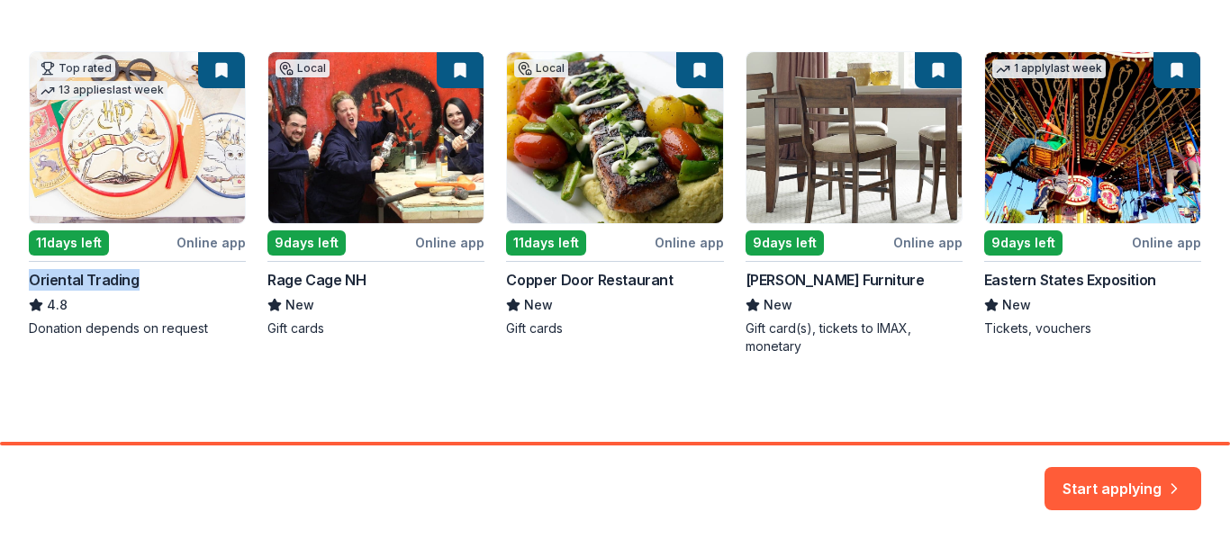
drag, startPoint x: 135, startPoint y: 281, endPoint x: 11, endPoint y: 287, distance: 124.4
click at [11, 287] on div "Here are your top matches. They're saved to help you start applying right away.…" at bounding box center [615, 63] width 1230 height 757
copy div "Oriental Trading"
